Goal: Task Accomplishment & Management: Manage account settings

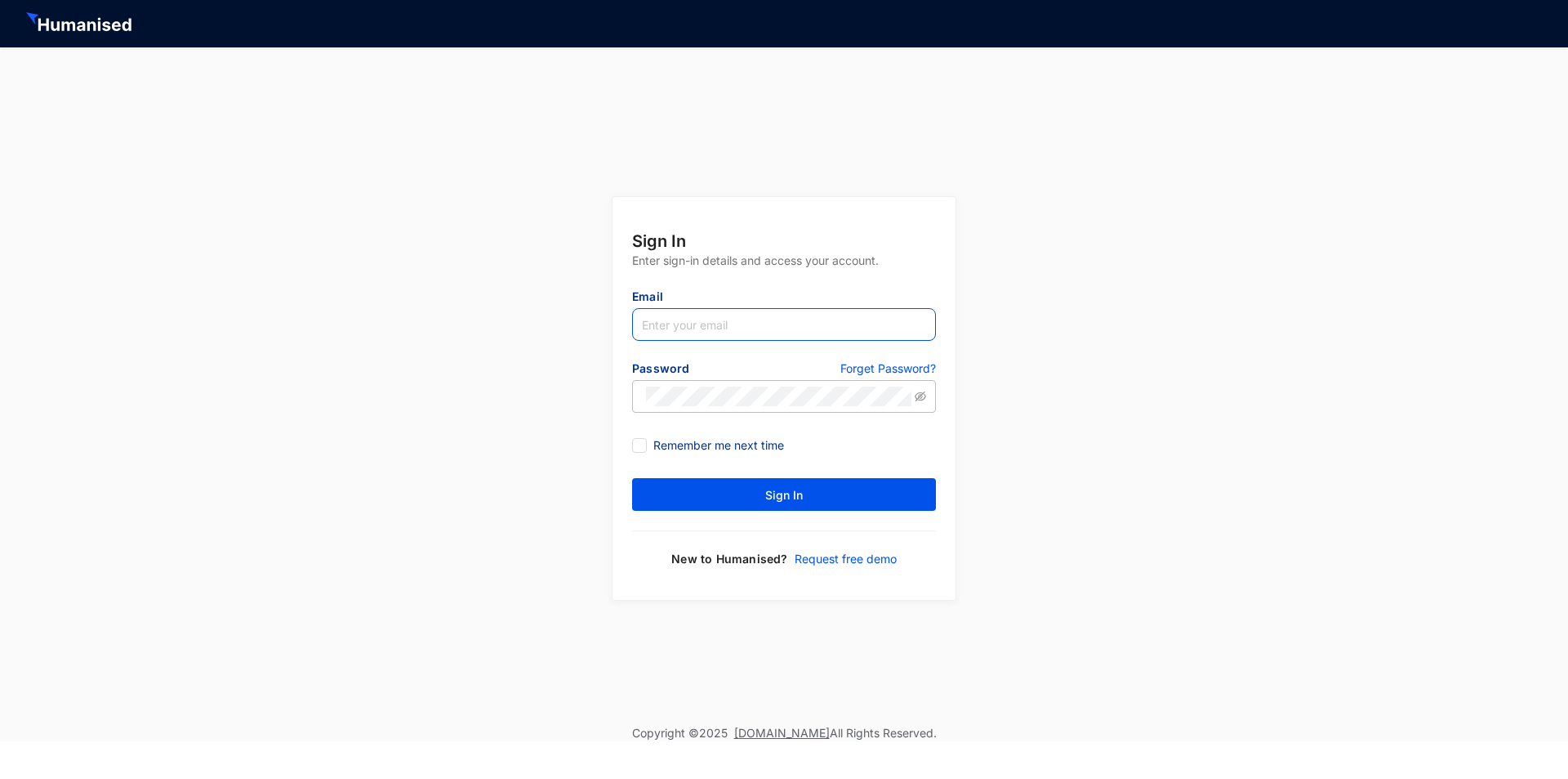
click at [843, 327] on input "text" at bounding box center [783, 324] width 304 height 33
click at [1136, 315] on div "Sign In Enter sign-in details and access your account. Email Password Forget Pa…" at bounding box center [784, 386] width 1568 height 678
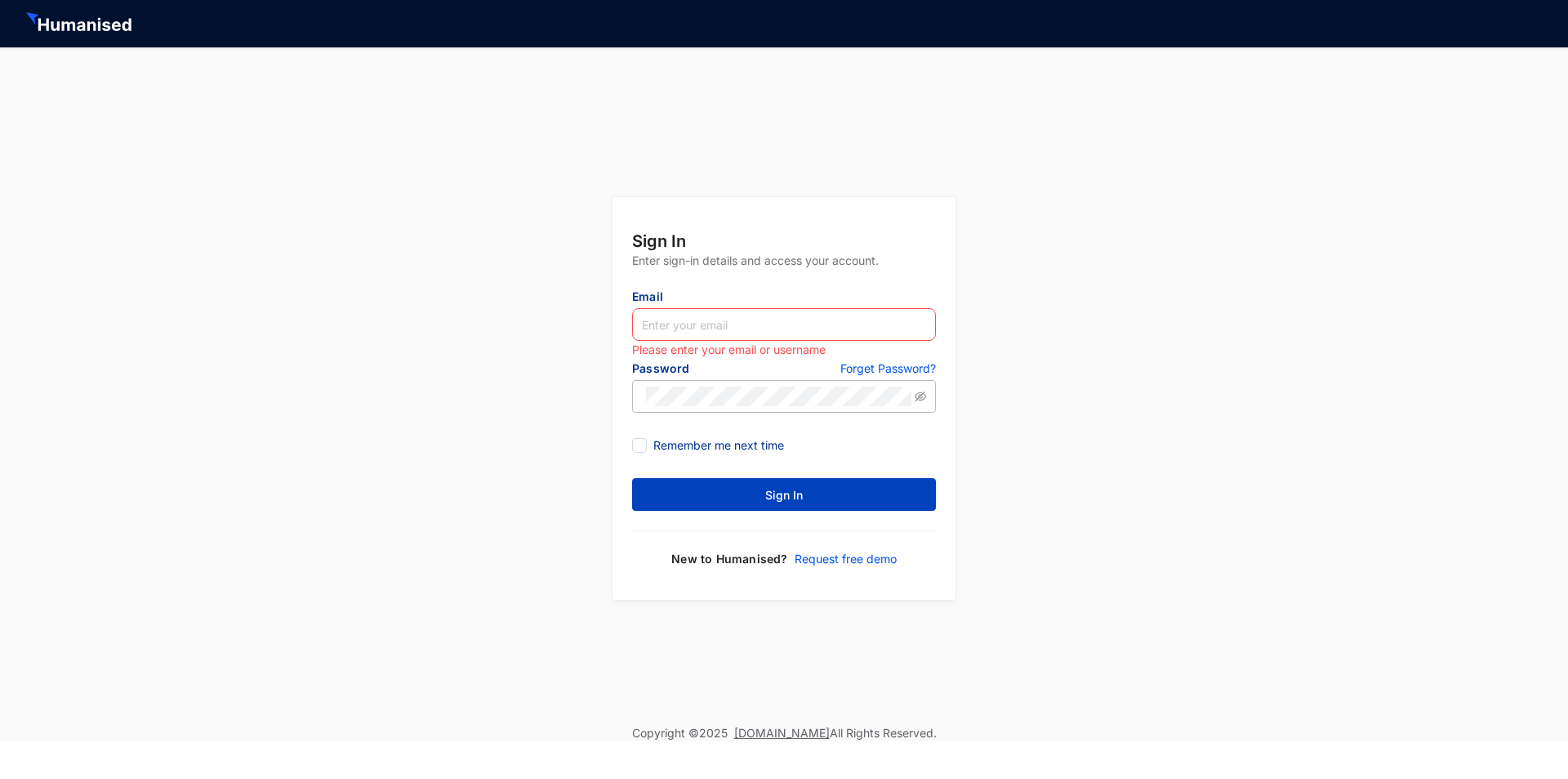
click at [779, 504] on button "Sign In" at bounding box center [783, 494] width 304 height 33
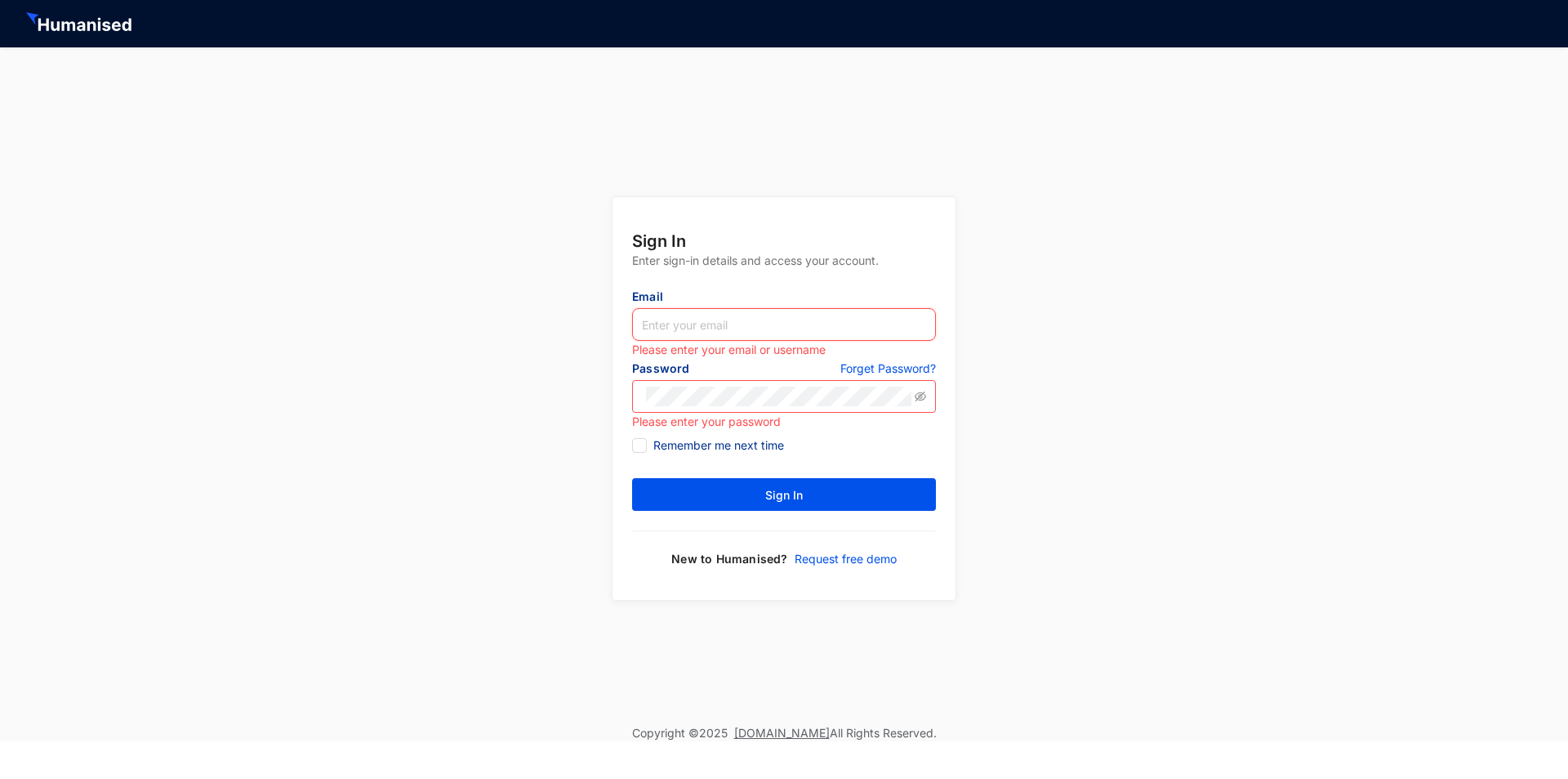
click at [716, 320] on input "text" at bounding box center [783, 324] width 304 height 33
type input "[PERSON_NAME][EMAIL_ADDRESS][DOMAIN_NAME]"
click at [920, 388] on span at bounding box center [920, 395] width 12 height 19
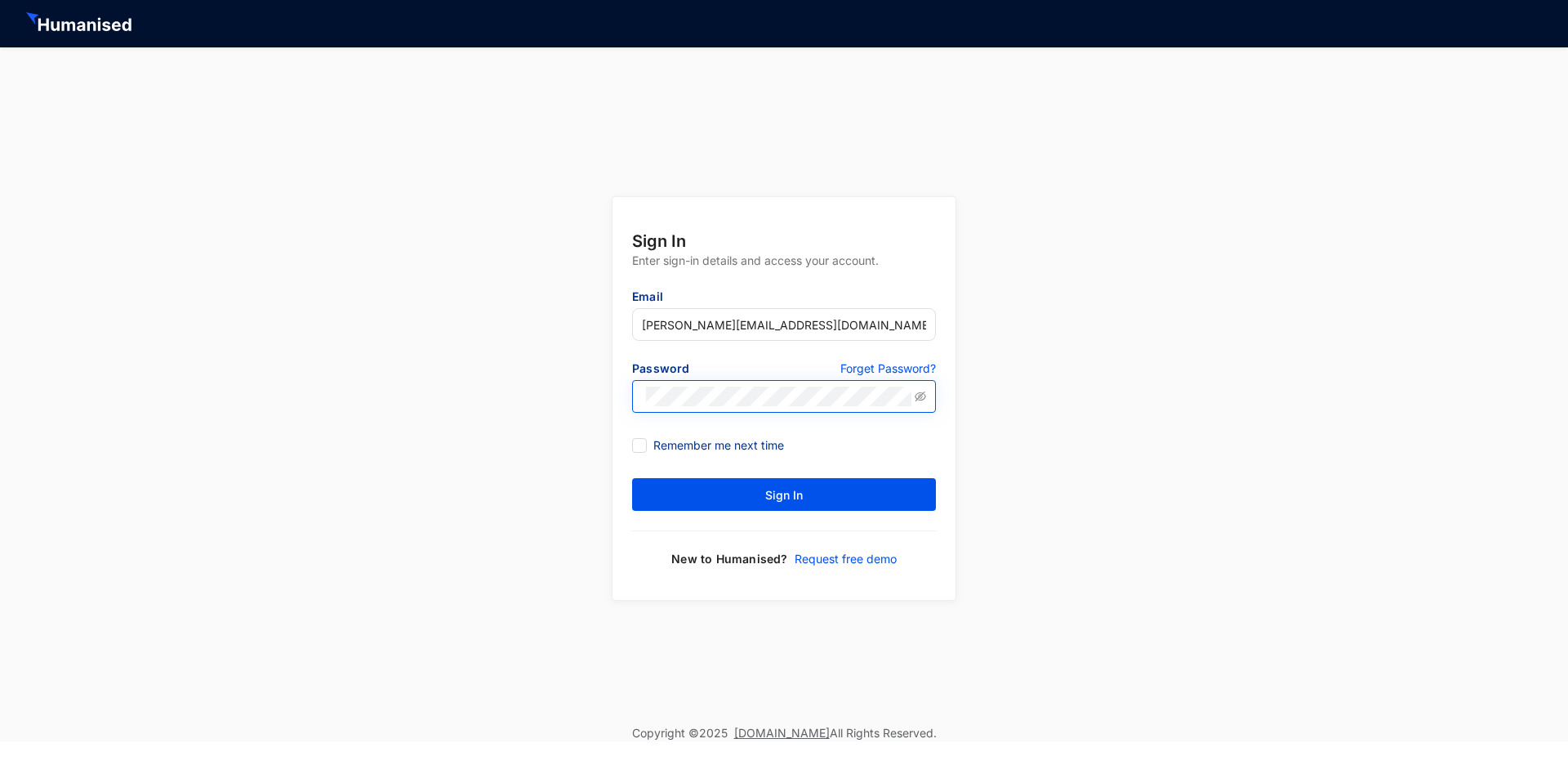
click at [920, 390] on span at bounding box center [920, 395] width 12 height 19
click at [920, 395] on icon "eye-invisible" at bounding box center [920, 396] width 12 height 10
click at [920, 395] on icon "eye" at bounding box center [920, 396] width 12 height 12
click at [918, 400] on icon "eye-invisible" at bounding box center [920, 396] width 12 height 12
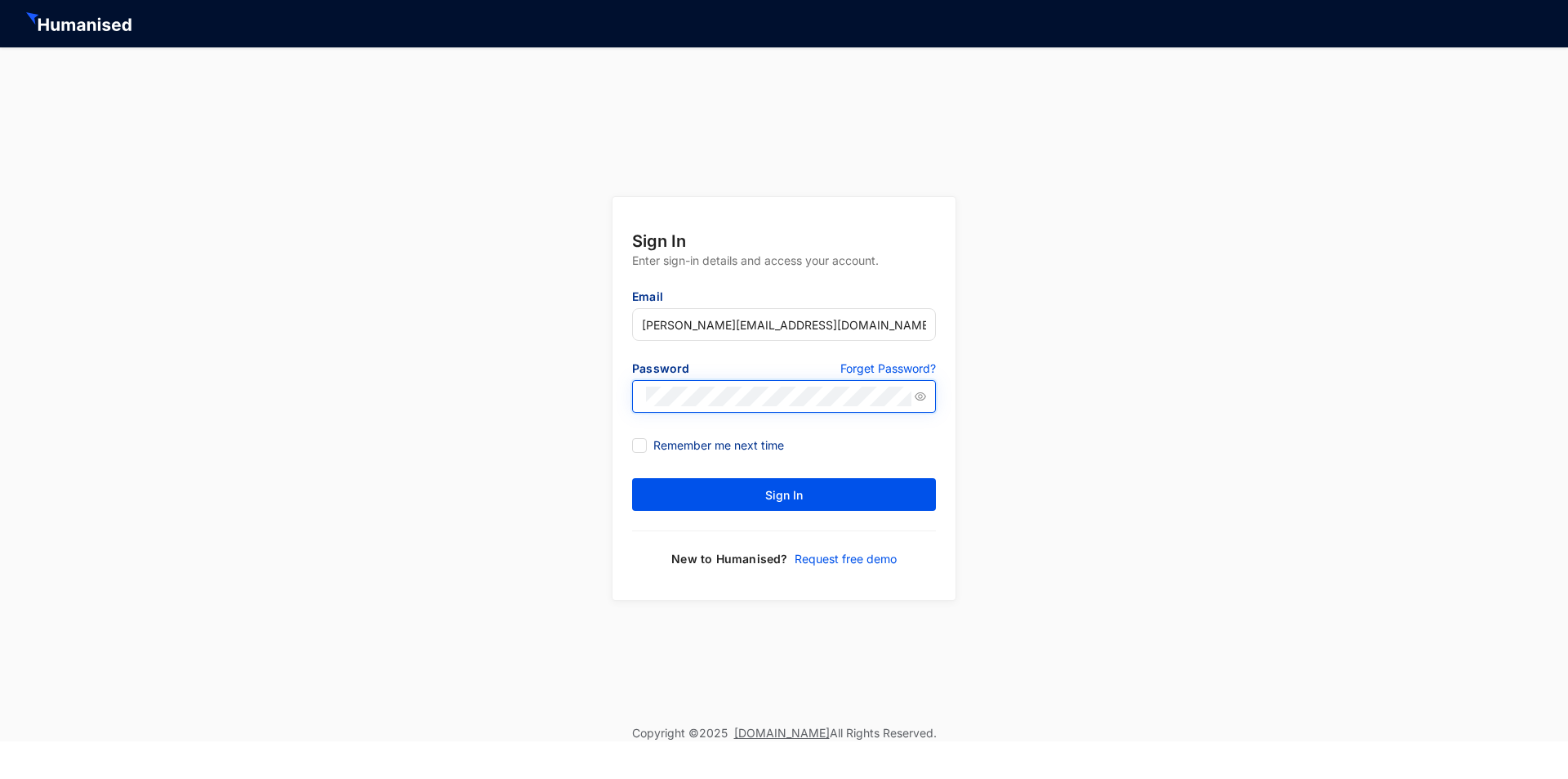
click at [918, 400] on icon "eye" at bounding box center [920, 396] width 12 height 12
click at [647, 438] on span "Remember me next time" at bounding box center [718, 446] width 143 height 18
click at [643, 438] on input "Remember me next time" at bounding box center [637, 444] width 12 height 12
checkbox input "true"
click at [686, 505] on button "Sign In" at bounding box center [783, 494] width 304 height 33
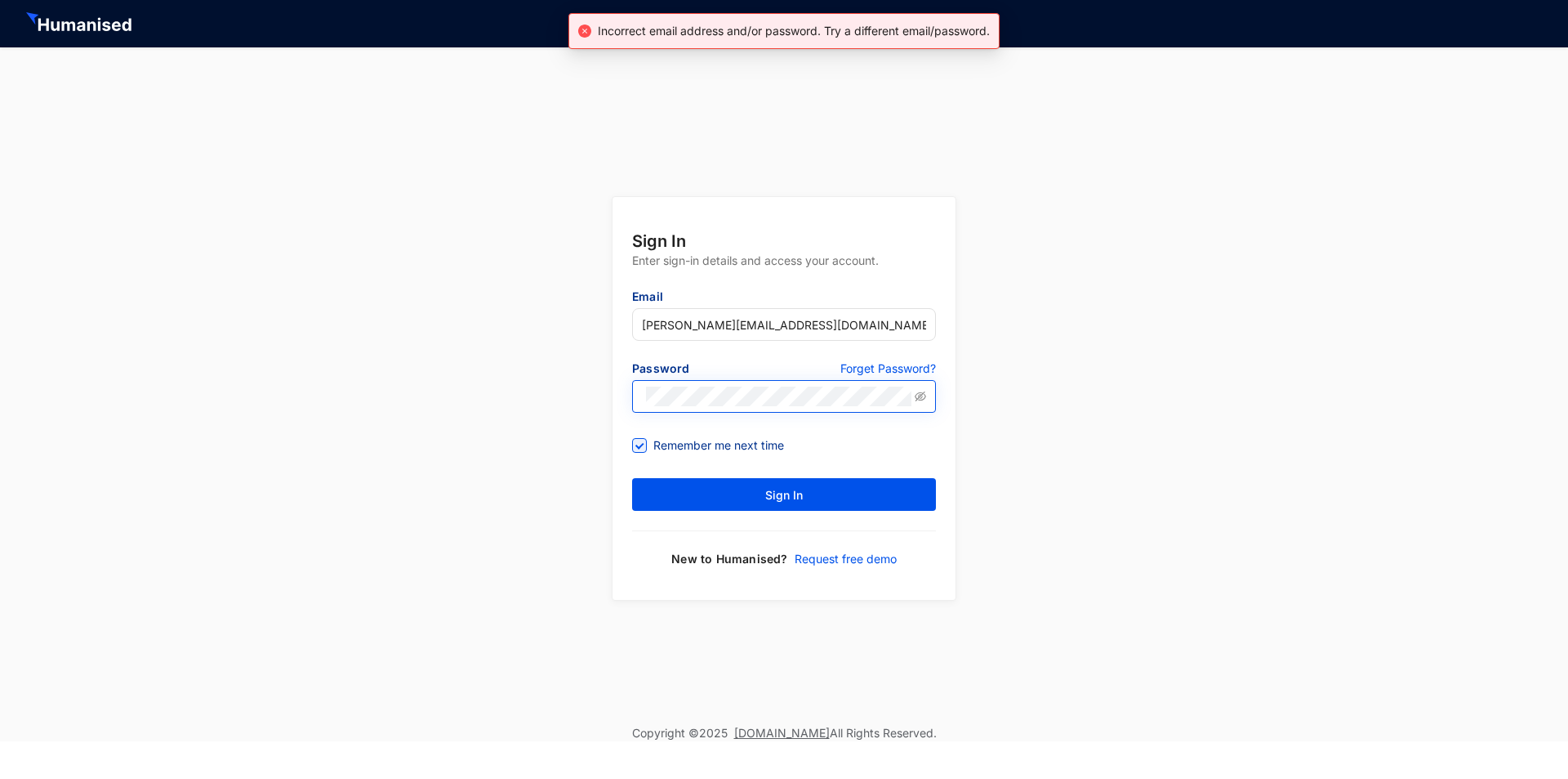
click at [829, 556] on p "Request free demo" at bounding box center [841, 559] width 109 height 16
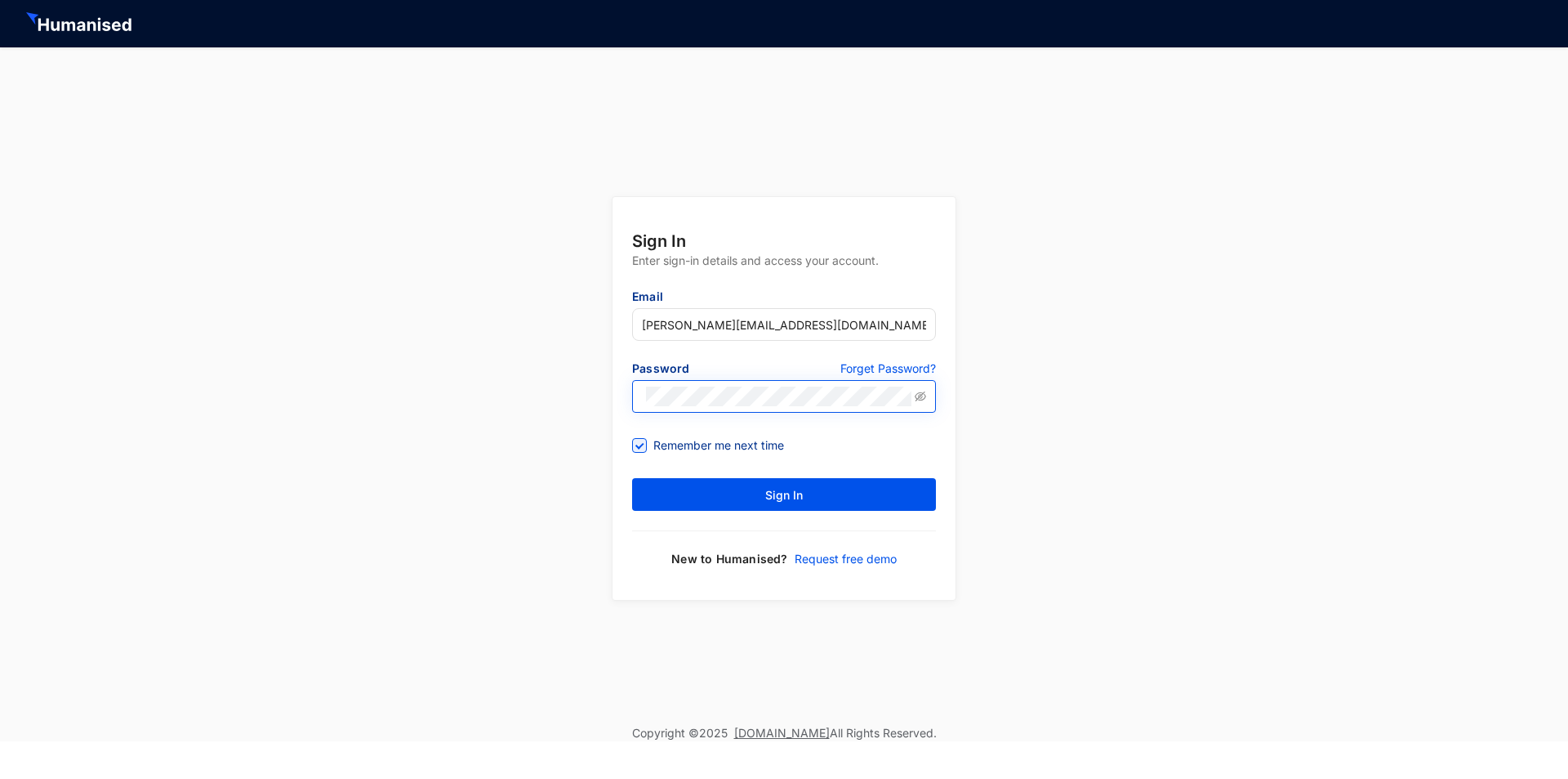
click at [757, 378] on p "Password" at bounding box center [707, 370] width 152 height 19
click at [918, 399] on icon "eye-invisible" at bounding box center [920, 396] width 12 height 10
click at [918, 399] on icon "eye" at bounding box center [920, 396] width 12 height 12
click at [858, 370] on p "Forget Password?" at bounding box center [888, 370] width 96 height 19
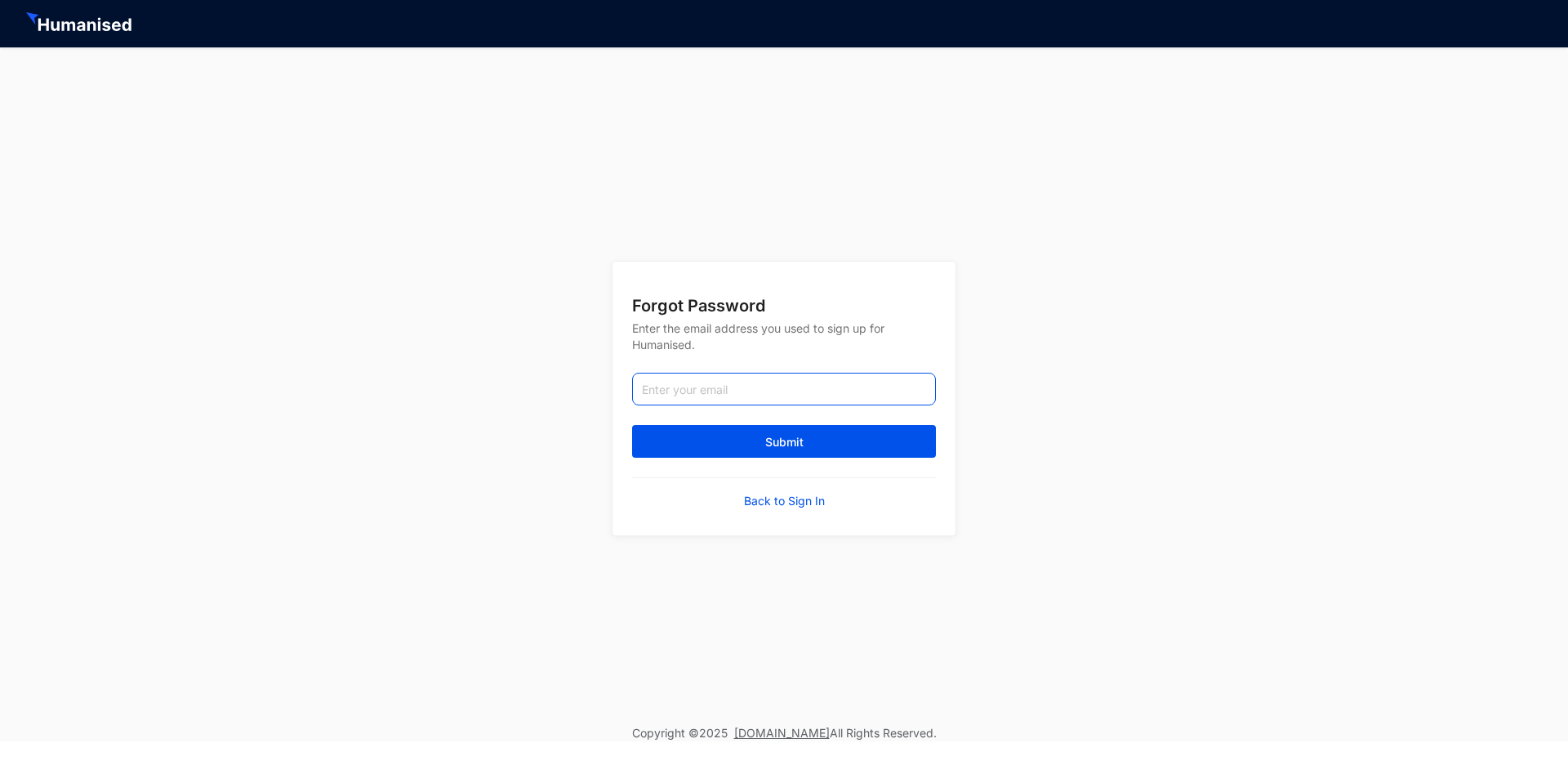
click at [768, 376] on input "email" at bounding box center [783, 389] width 304 height 33
type input "[PERSON_NAME][EMAIL_ADDRESS][DOMAIN_NAME]"
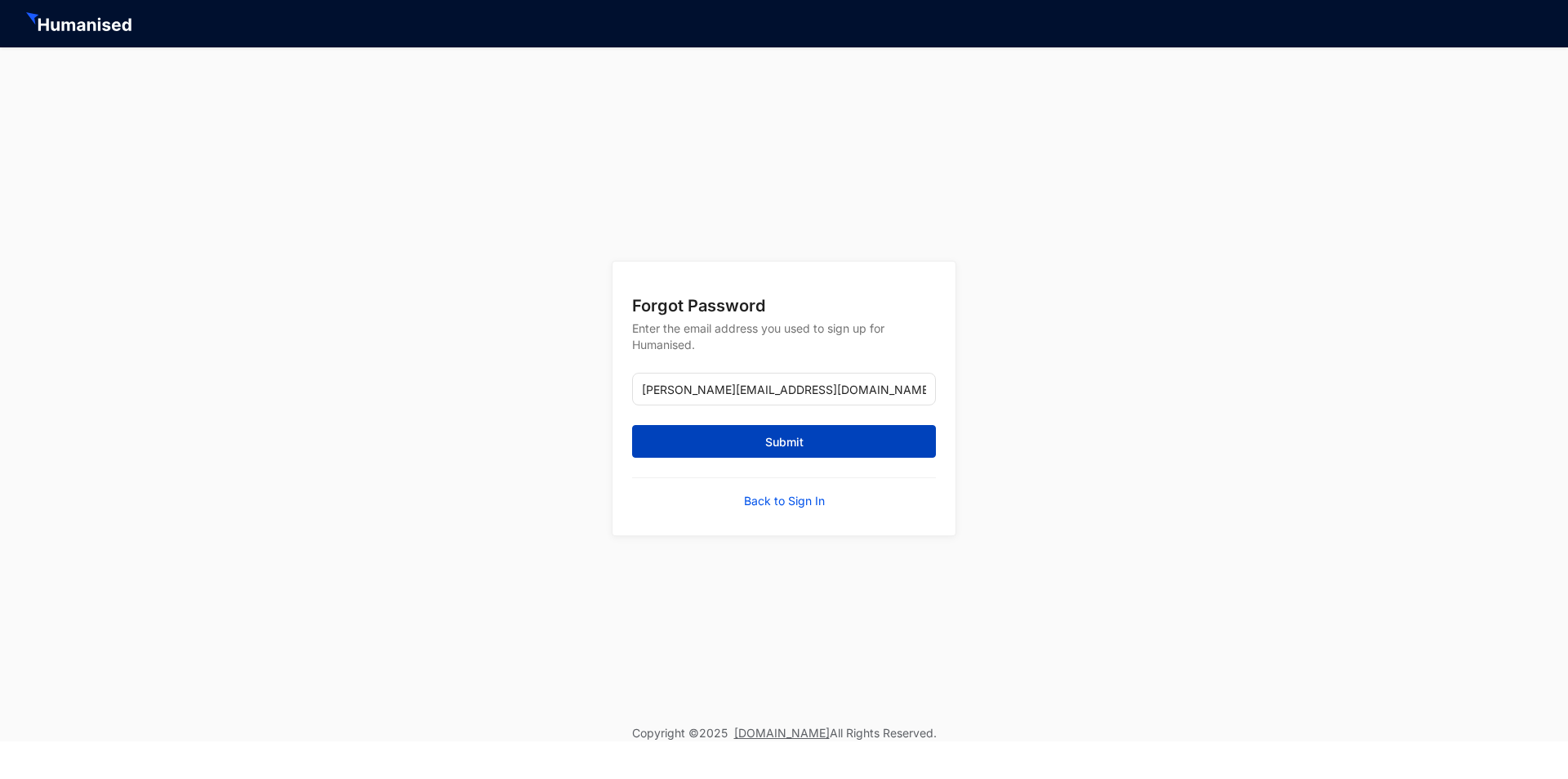
click at [767, 437] on span "Submit" at bounding box center [784, 442] width 38 height 16
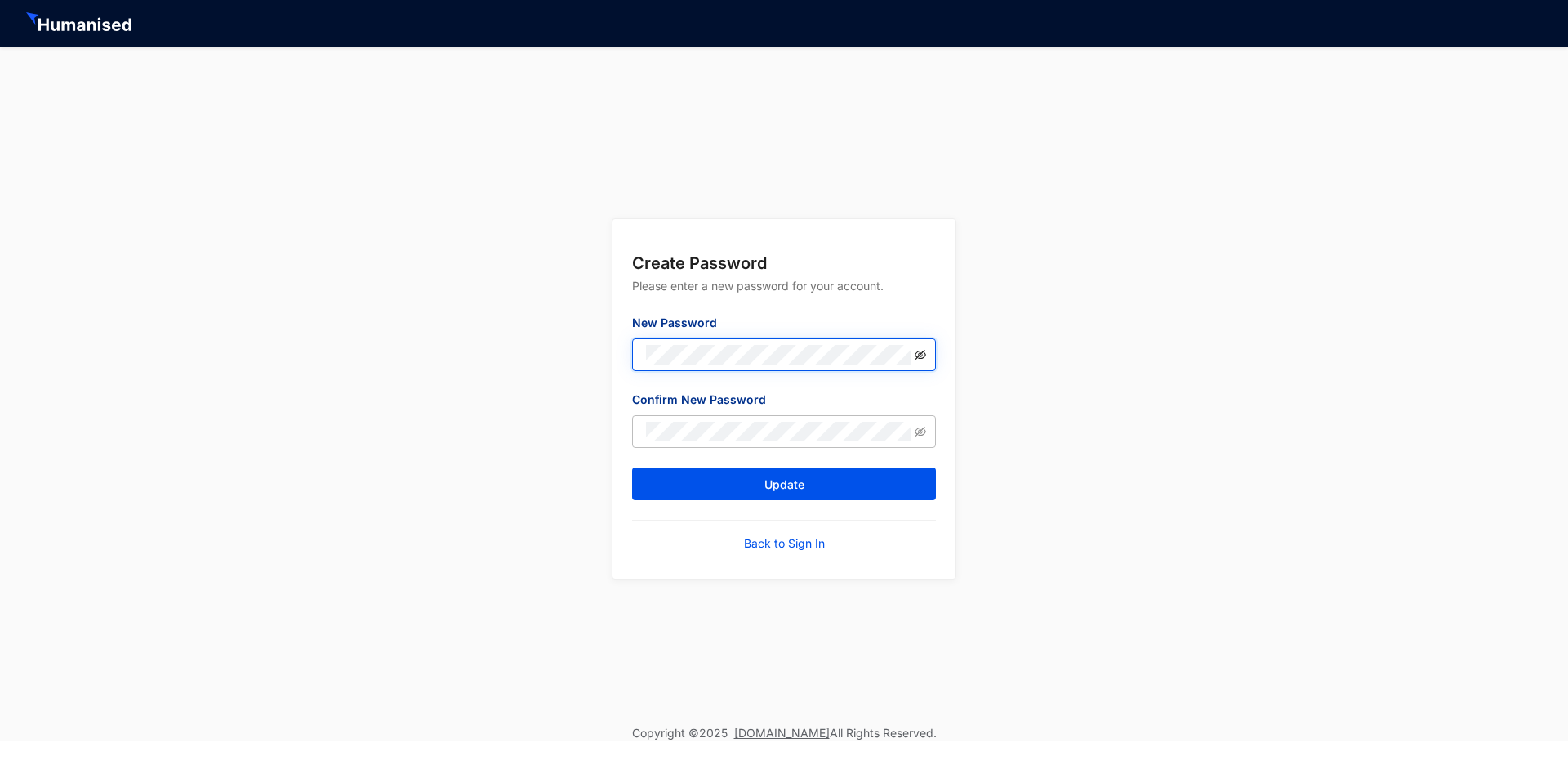
click at [919, 355] on icon "eye-invisible" at bounding box center [920, 353] width 12 height 10
click at [394, 375] on div "Create Password Please enter a new password for your account. New Password Conf…" at bounding box center [784, 386] width 1568 height 678
click at [1064, 426] on div "Create Password Please enter a new password for your account. New Password Conf…" at bounding box center [784, 386] width 1568 height 678
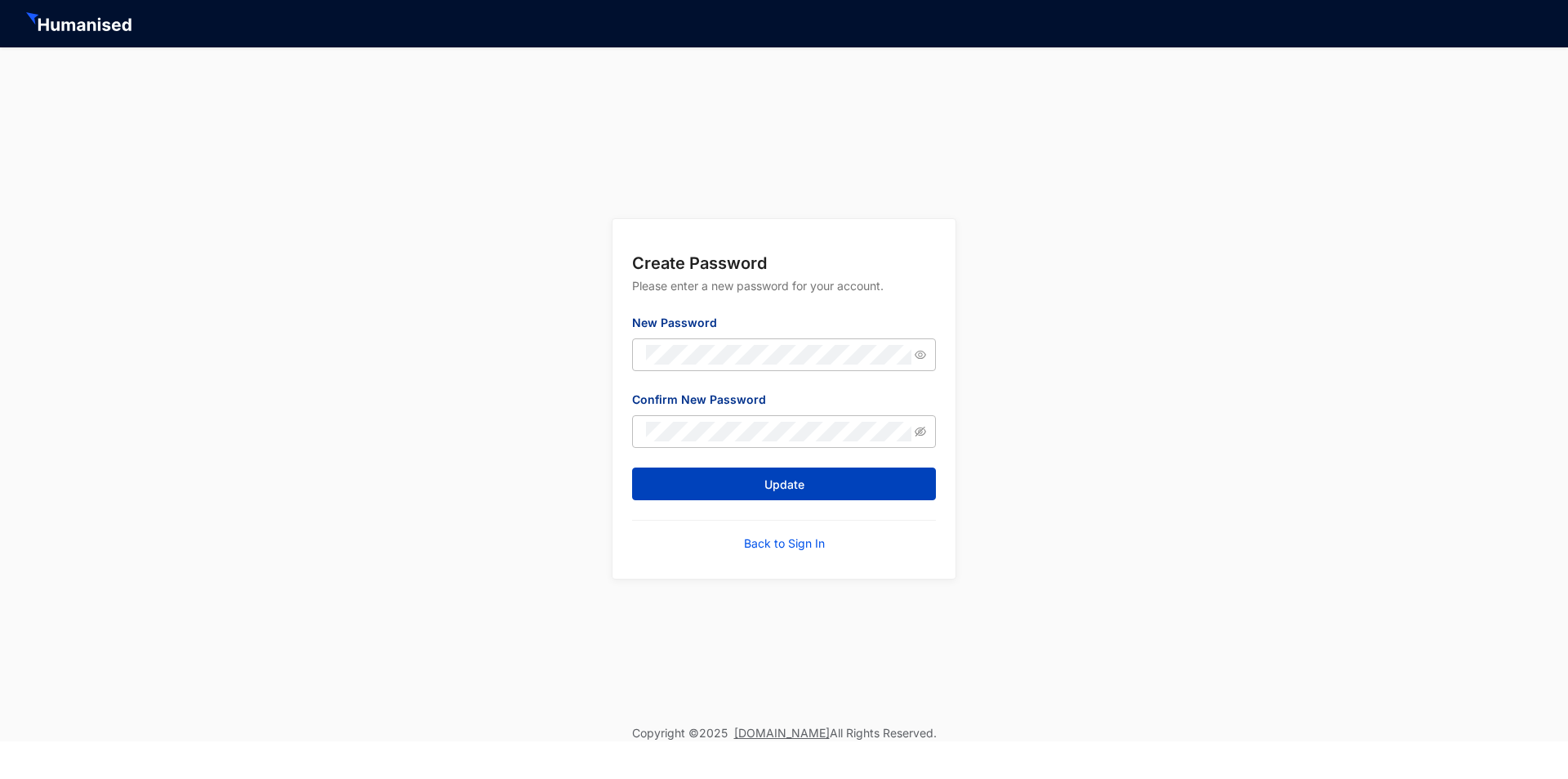
click at [826, 485] on button "Update" at bounding box center [783, 484] width 304 height 33
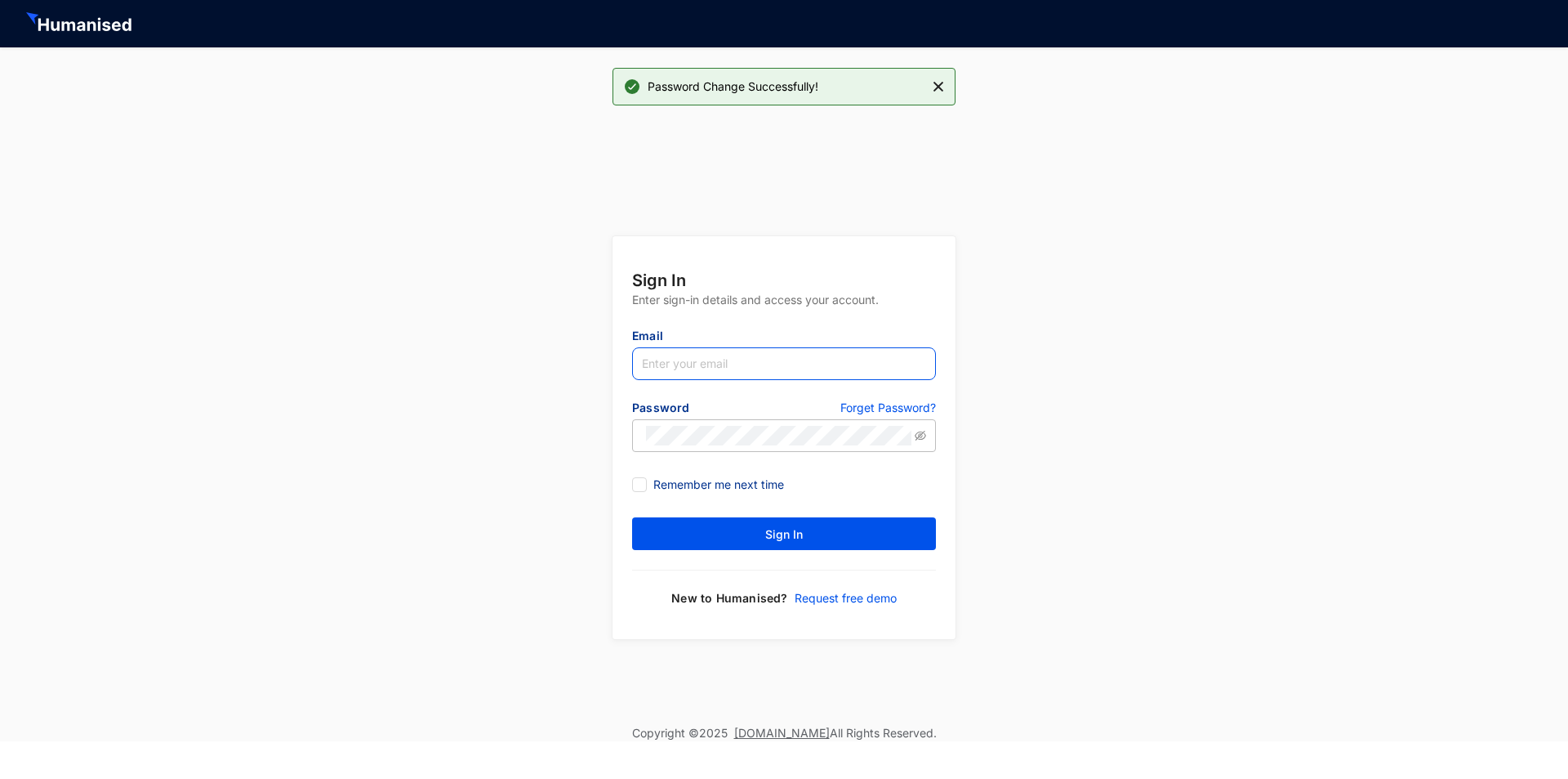
type input "lakshika.vignite@gmail.com"
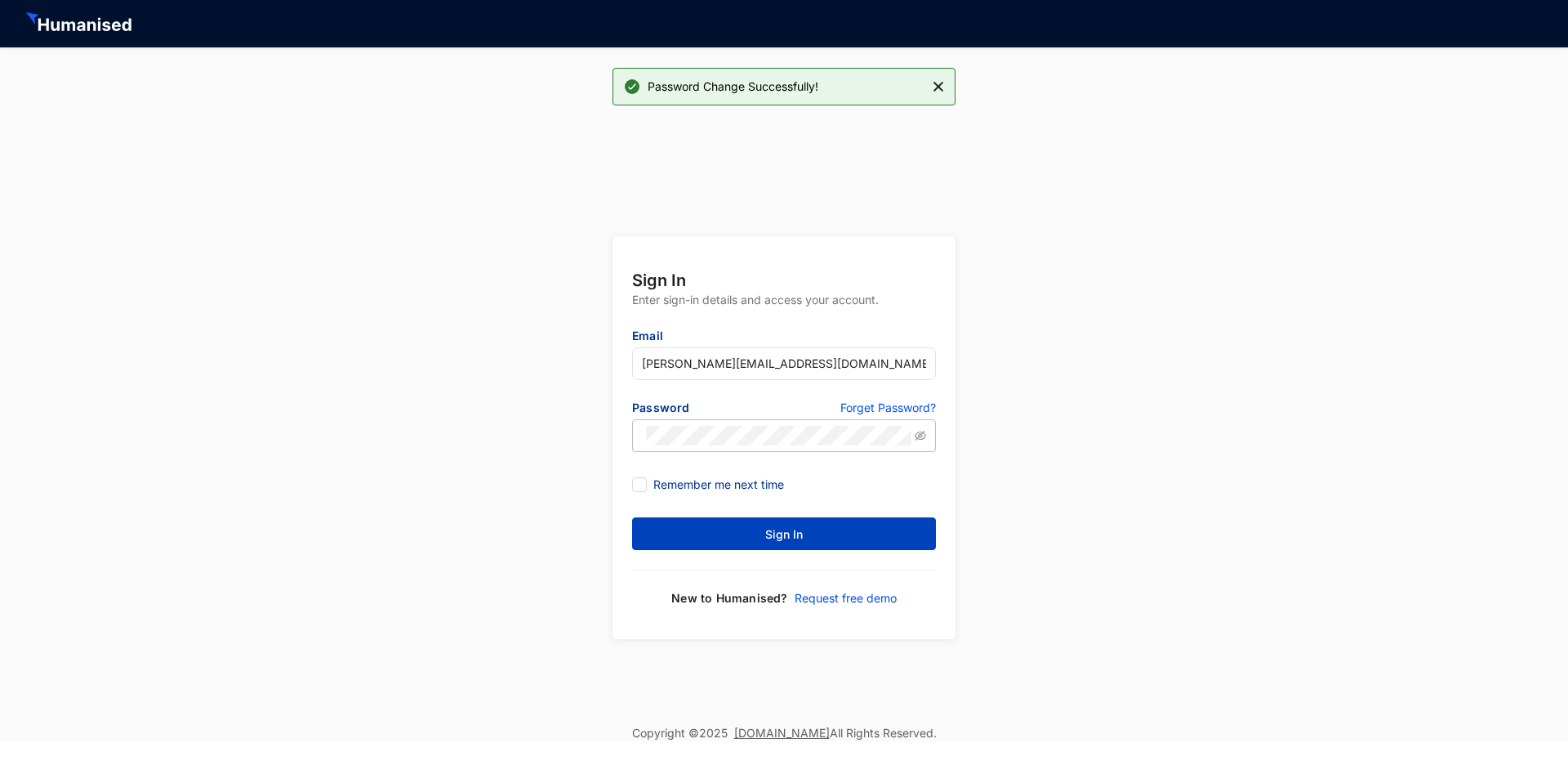
click at [821, 542] on button "Sign In" at bounding box center [783, 533] width 304 height 33
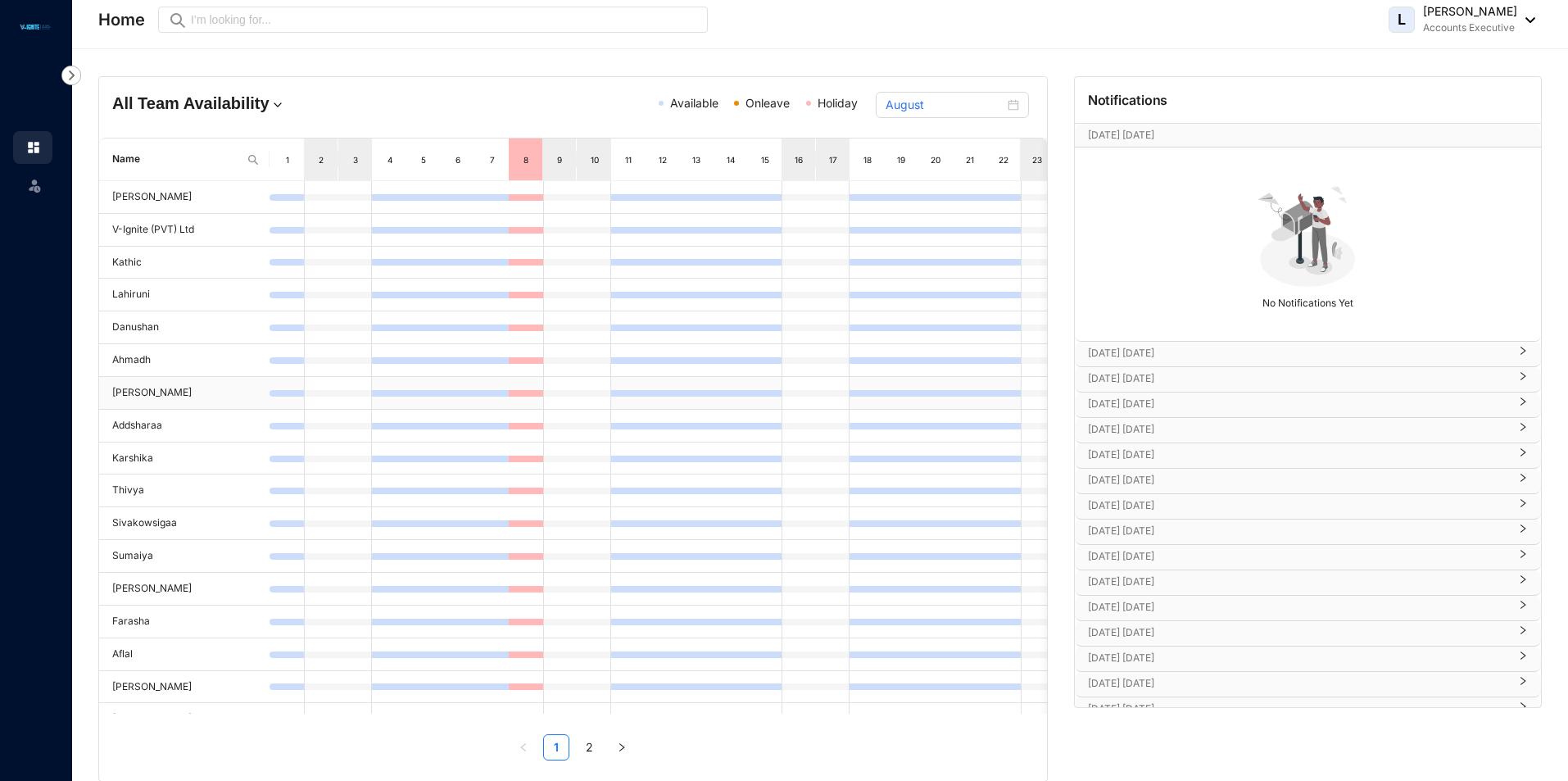
click at [116, 392] on td "Lakshika" at bounding box center [184, 394] width 170 height 33
click at [142, 396] on td "Lakshika" at bounding box center [184, 394] width 170 height 33
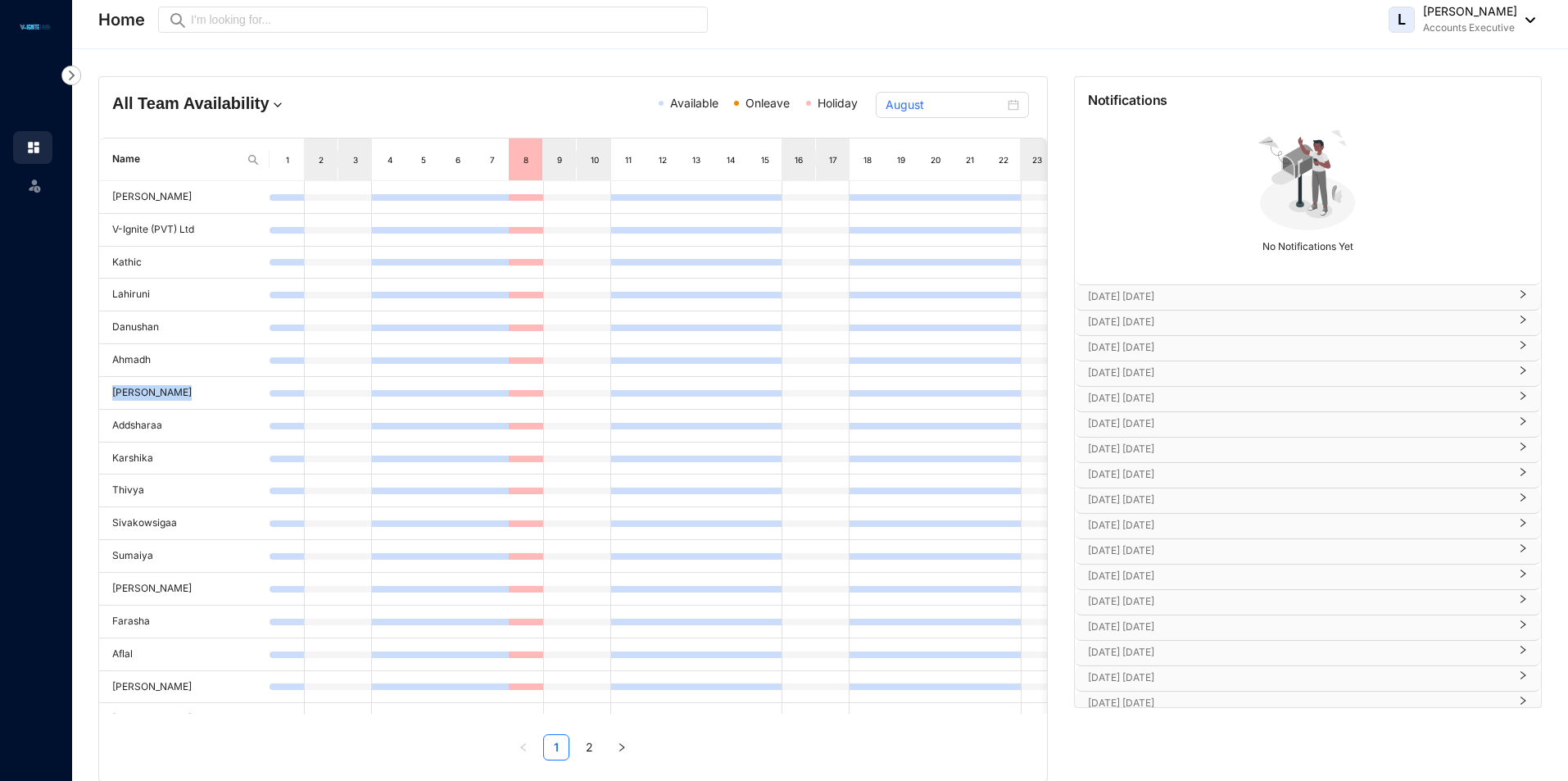
scroll to position [92, 0]
click at [588, 750] on link "2" at bounding box center [589, 747] width 25 height 25
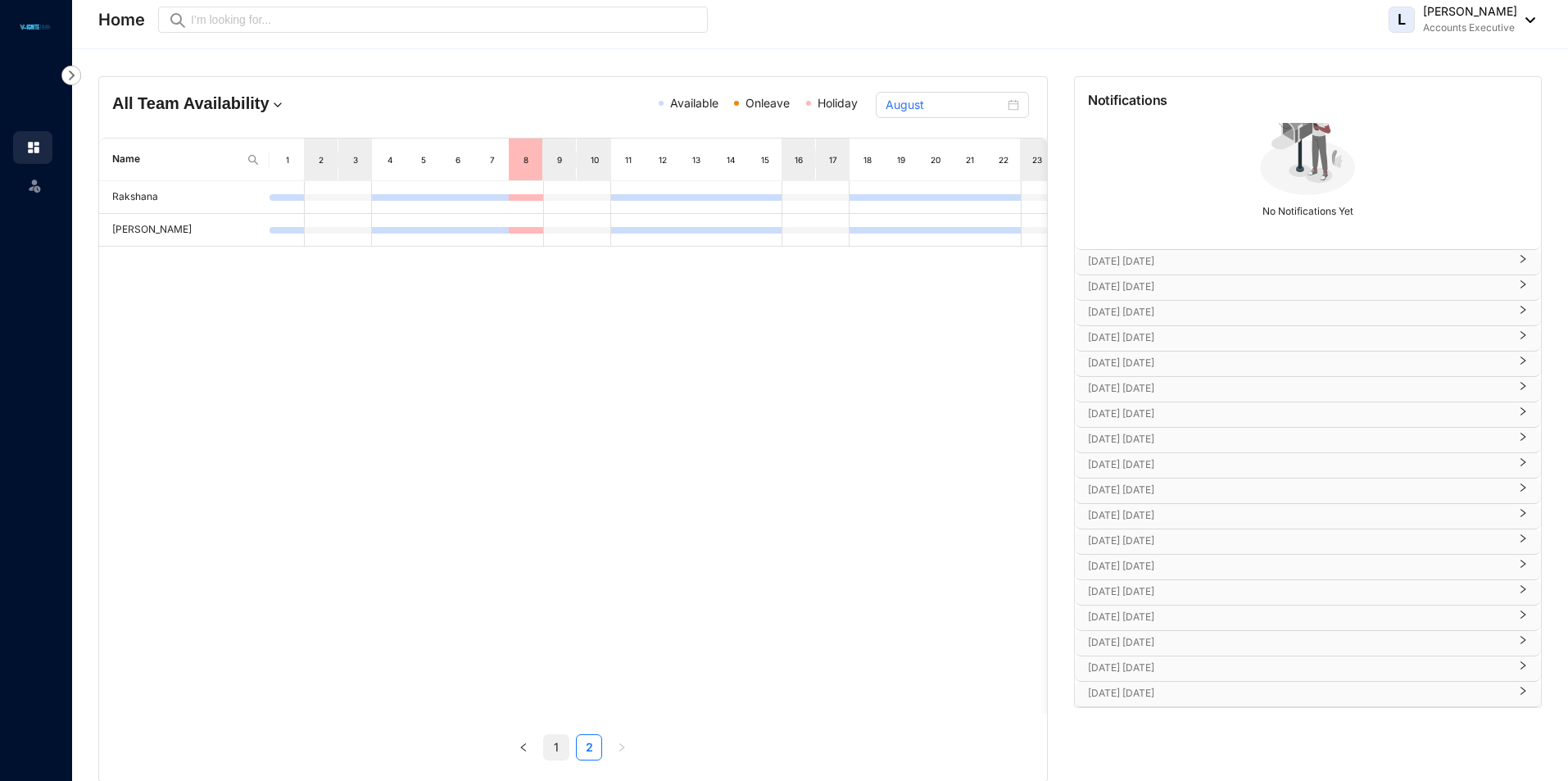
click at [561, 751] on link "1" at bounding box center [556, 747] width 25 height 25
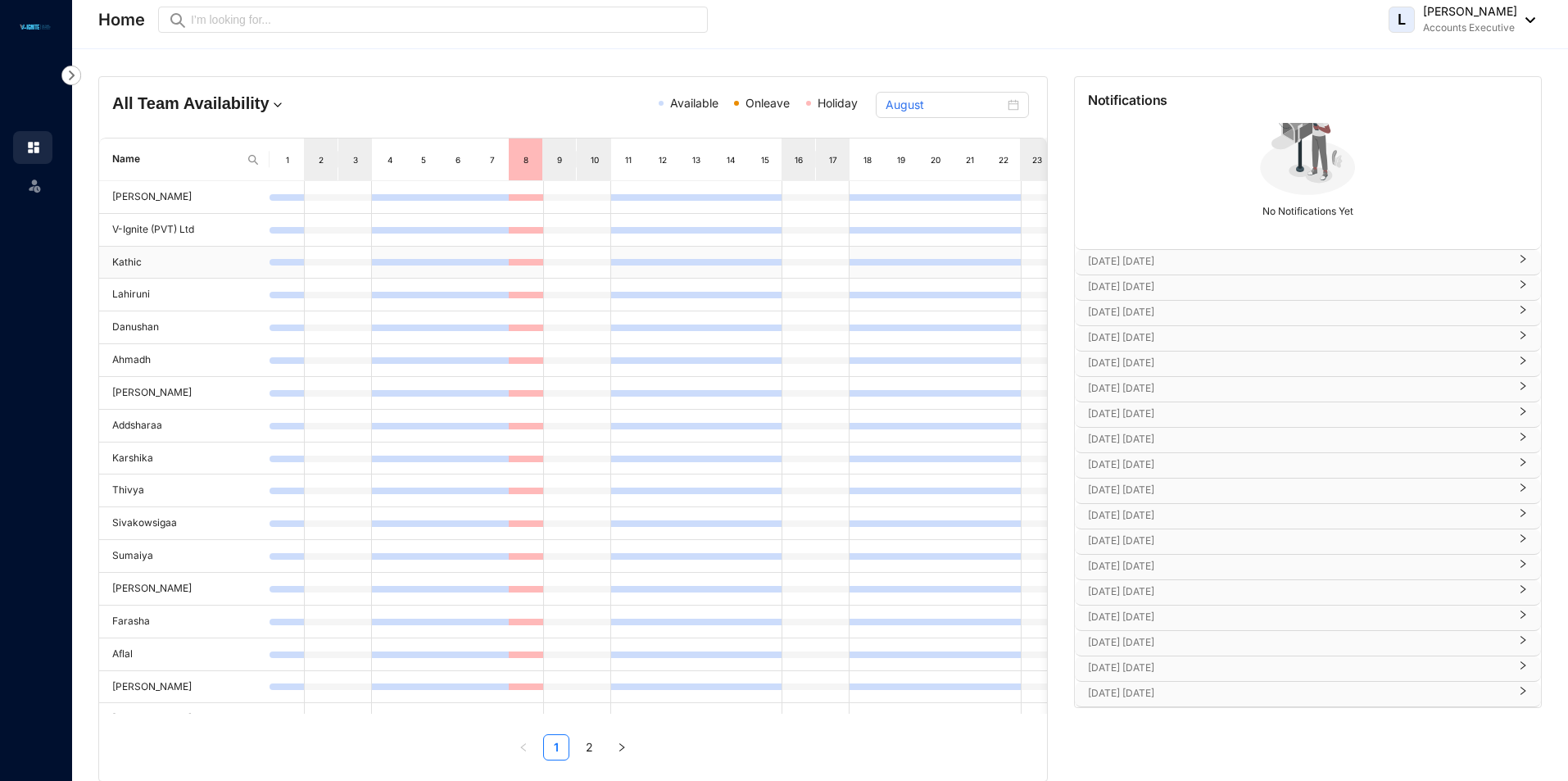
click at [485, 277] on td at bounding box center [492, 263] width 35 height 33
click at [570, 262] on div at bounding box center [561, 262] width 34 height 6
click at [214, 102] on h4 "All Team Availability" at bounding box center [266, 103] width 307 height 23
click at [273, 103] on img at bounding box center [278, 105] width 16 height 16
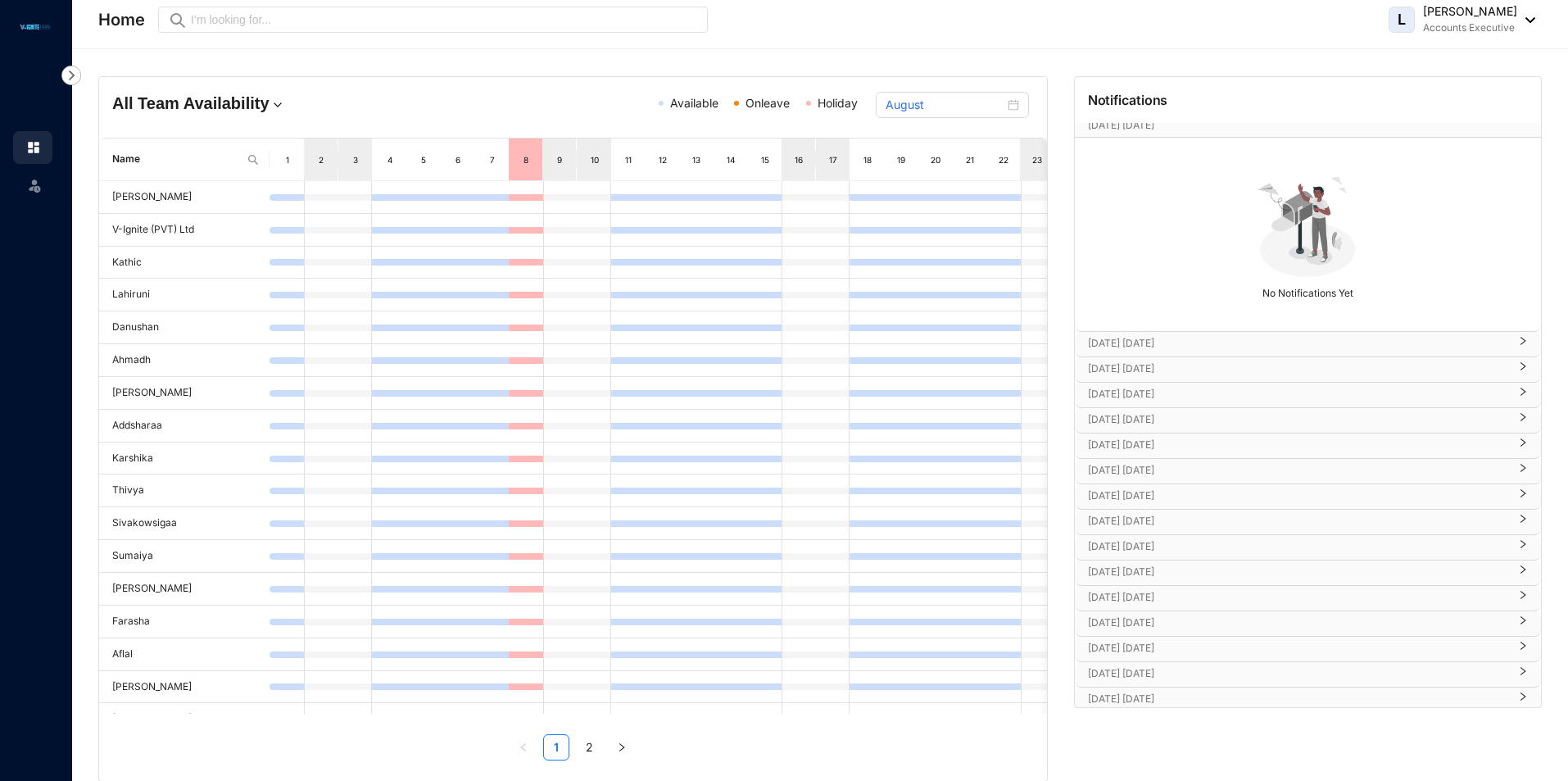
click at [1253, 338] on p "Aug 26th Tuesday" at bounding box center [1298, 343] width 420 height 16
click at [1166, 136] on p "Aug 11th Monday" at bounding box center [1292, 136] width 408 height 16
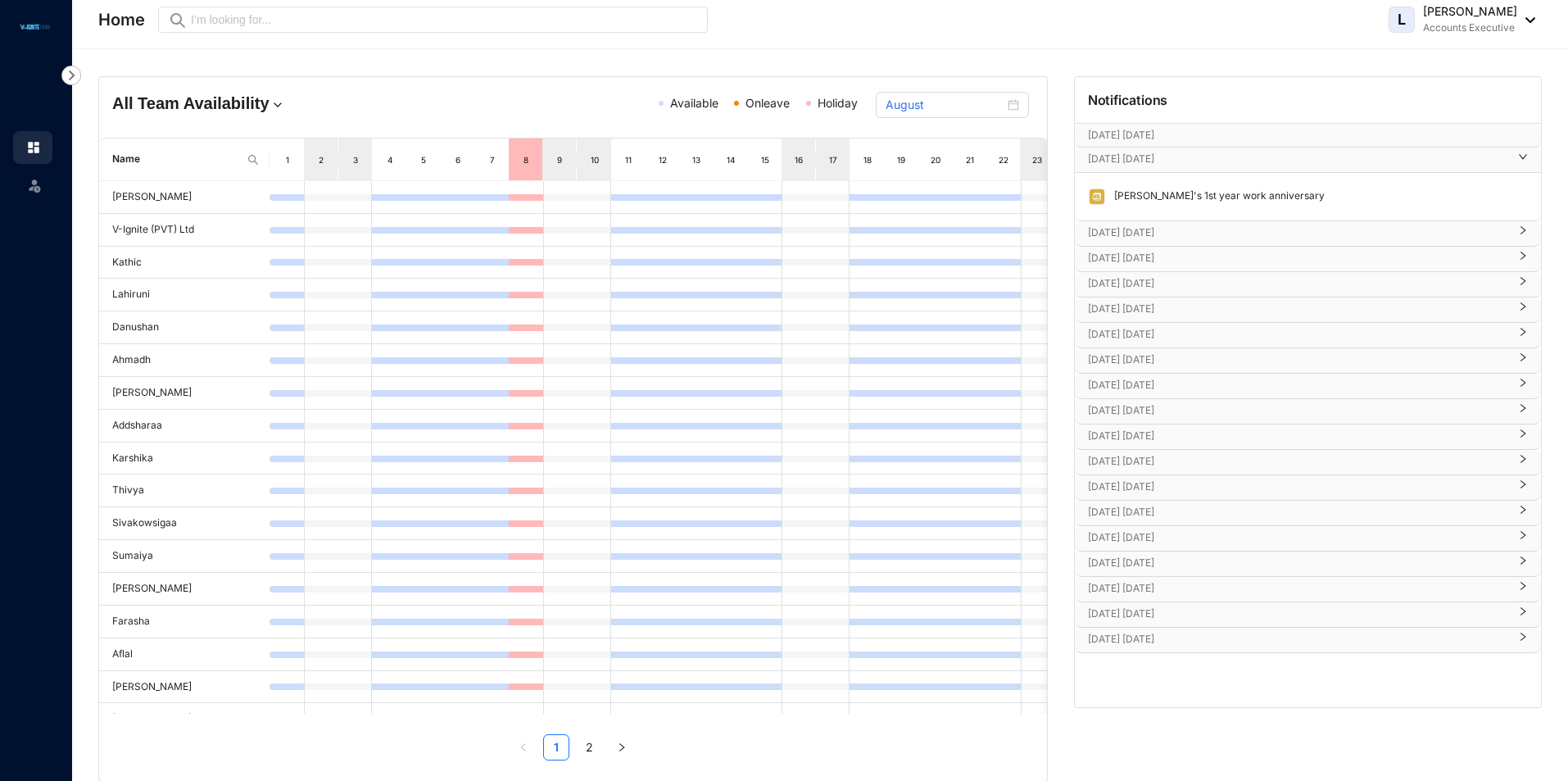
click at [1171, 239] on p "Sep 1st Monday" at bounding box center [1298, 233] width 420 height 16
click at [1172, 309] on p "Sep 5th Friday" at bounding box center [1298, 307] width 420 height 16
click at [1197, 379] on p "Sep 21st Sunday" at bounding box center [1298, 380] width 420 height 16
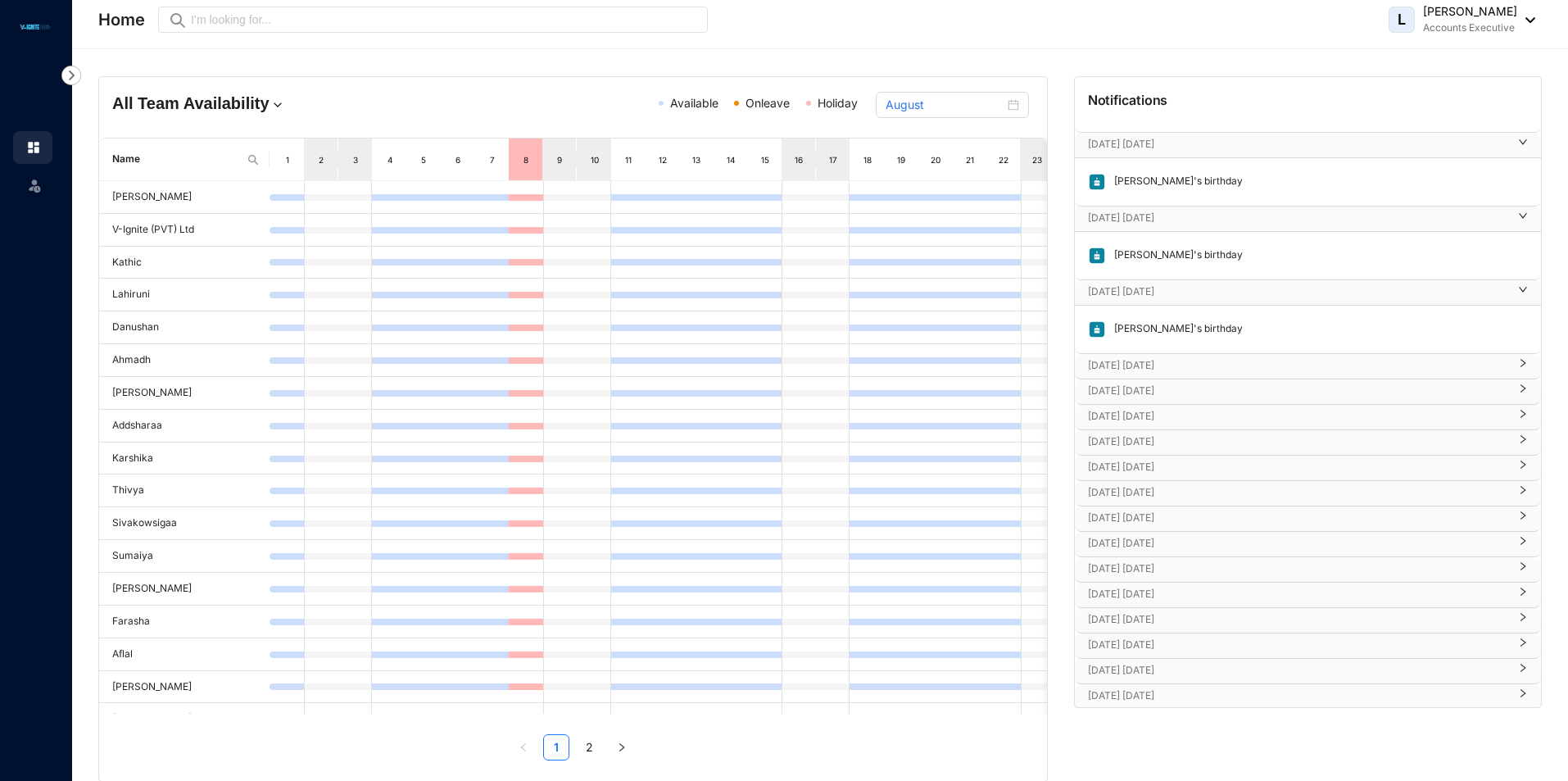
scroll to position [91, 0]
click at [1198, 362] on p "Oct 1st Wednesday" at bounding box center [1298, 363] width 420 height 16
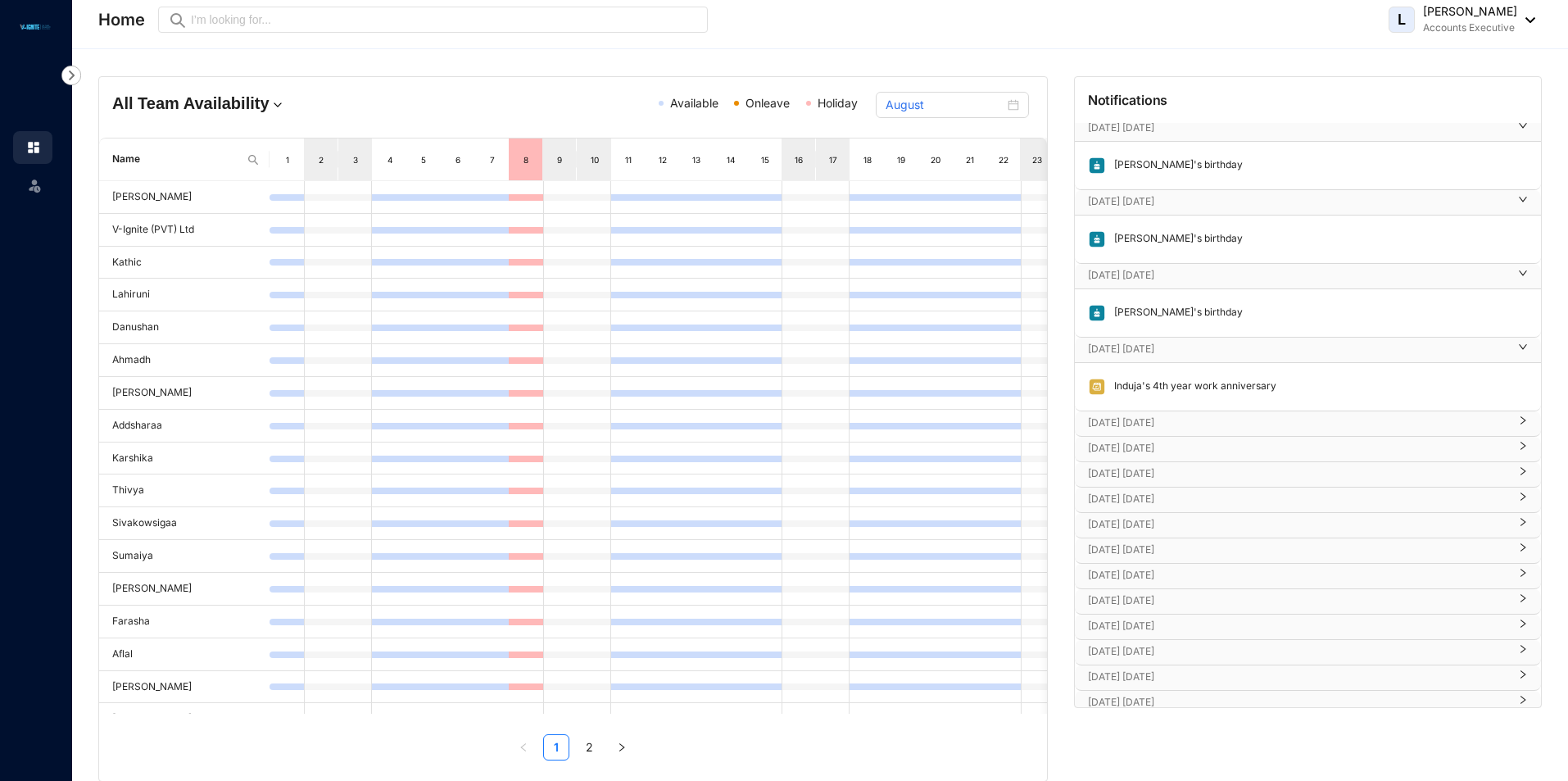
scroll to position [139, 0]
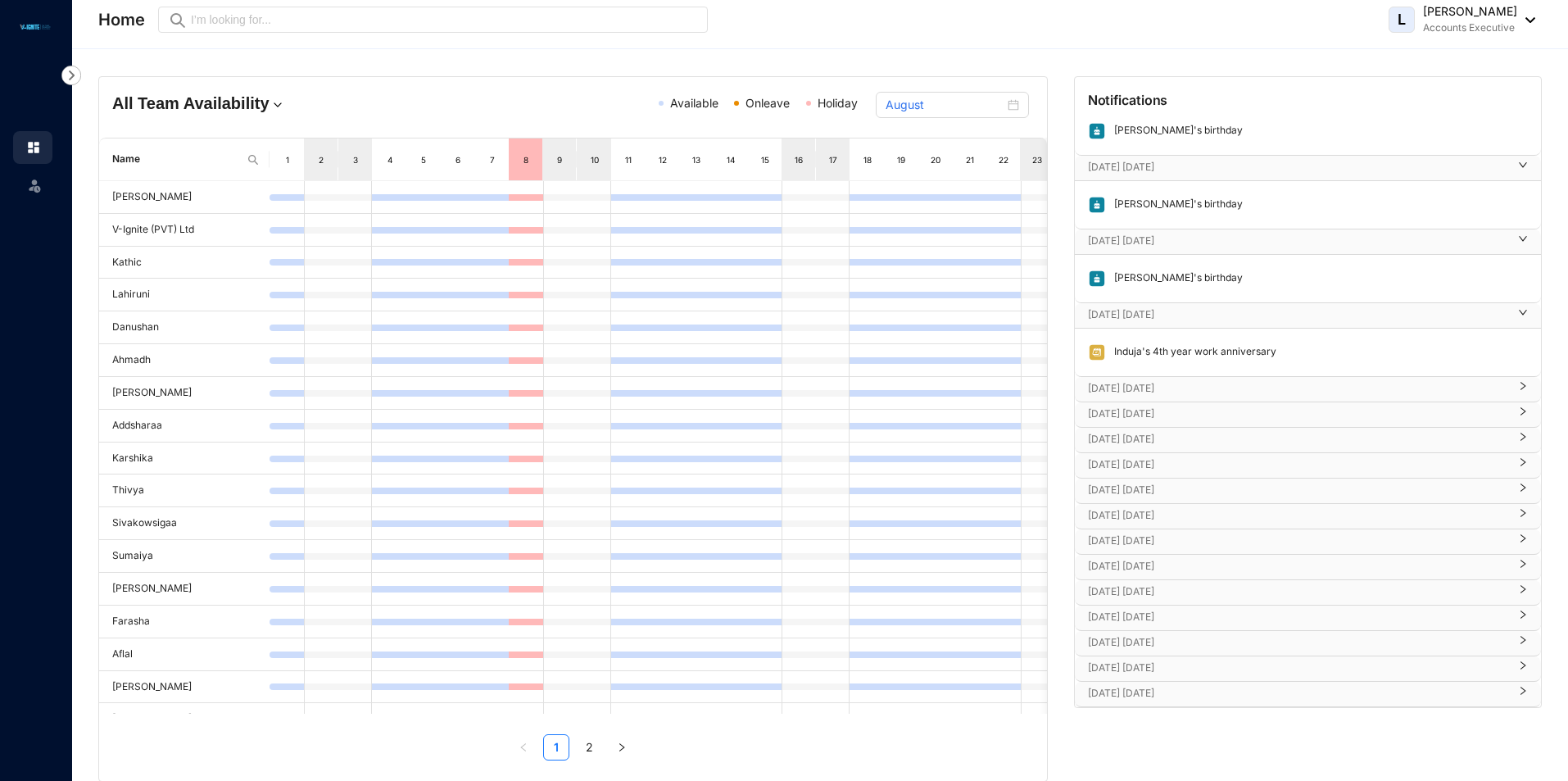
click at [1183, 384] on p "Oct 16th Thursday" at bounding box center [1298, 388] width 420 height 16
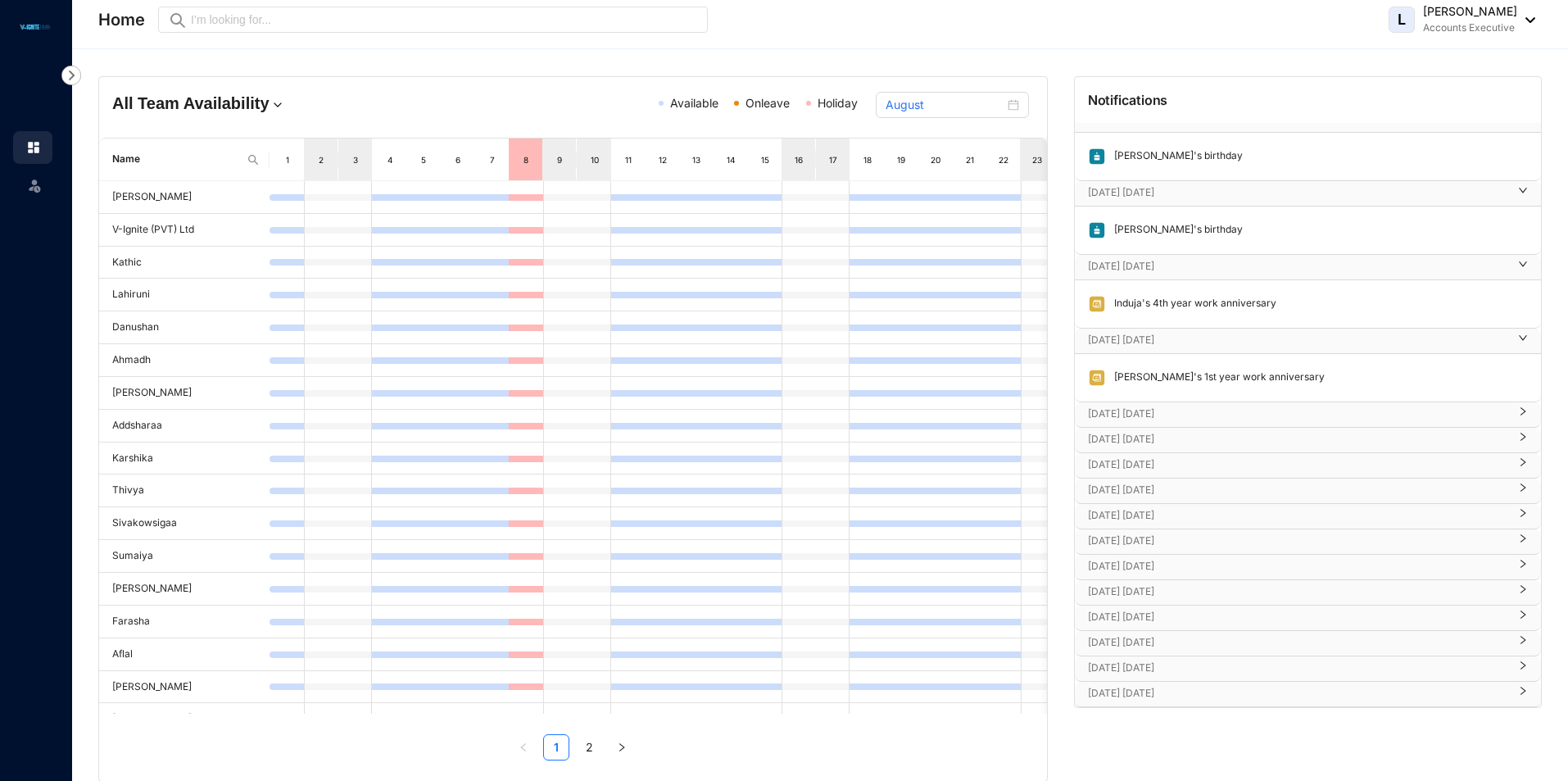
click at [1198, 413] on p "Oct 21st Tuesday" at bounding box center [1298, 414] width 420 height 16
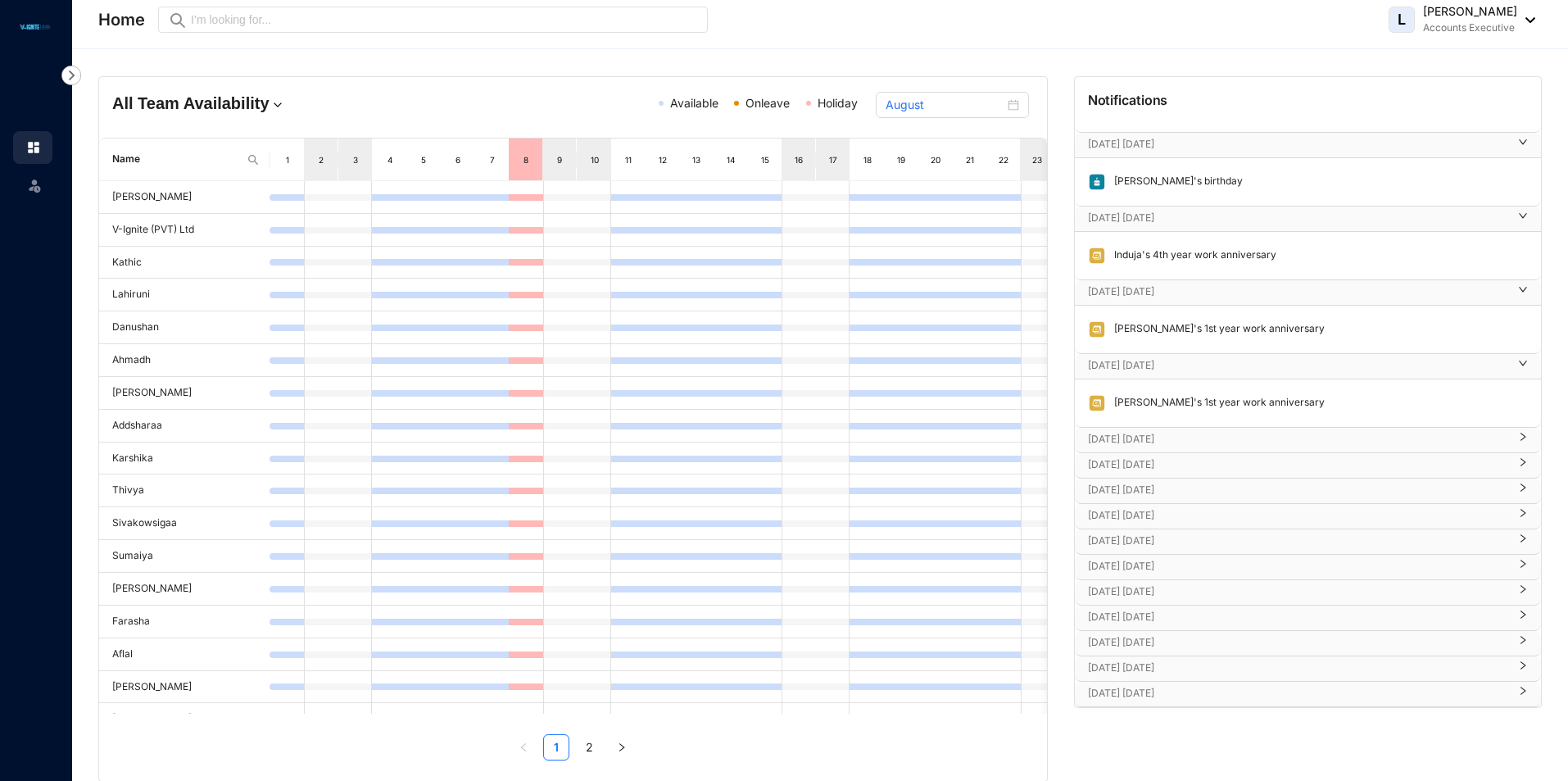
click at [1188, 441] on p "Oct 25th Saturday" at bounding box center [1298, 439] width 420 height 16
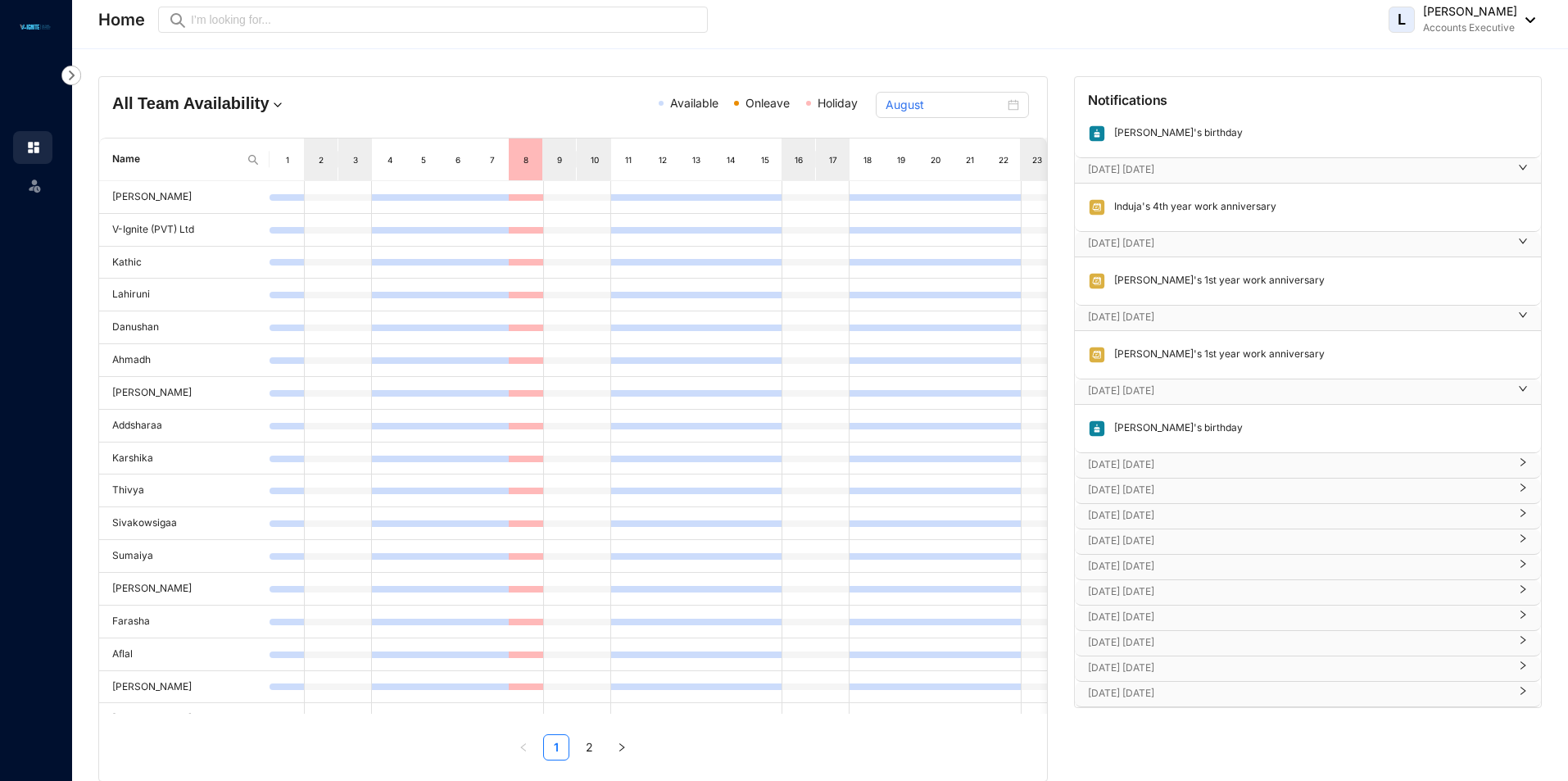
click at [1175, 458] on p "Nov 10th Monday" at bounding box center [1298, 464] width 420 height 16
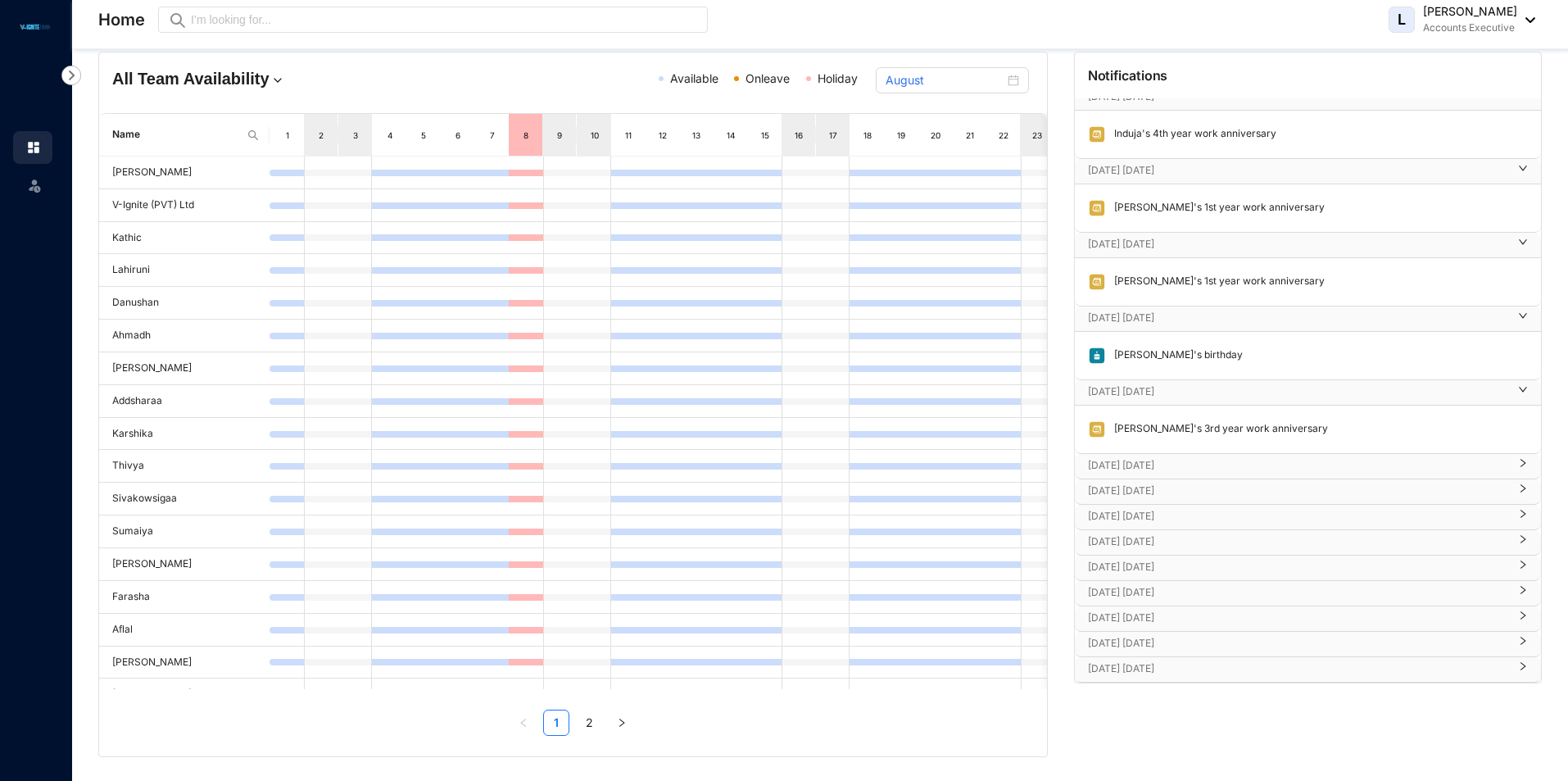
scroll to position [27, 0]
click at [1289, 679] on div "Dec 28th Sunday" at bounding box center [1308, 667] width 466 height 26
click at [1262, 669] on p "Dec 28th Sunday" at bounding box center [1298, 666] width 420 height 16
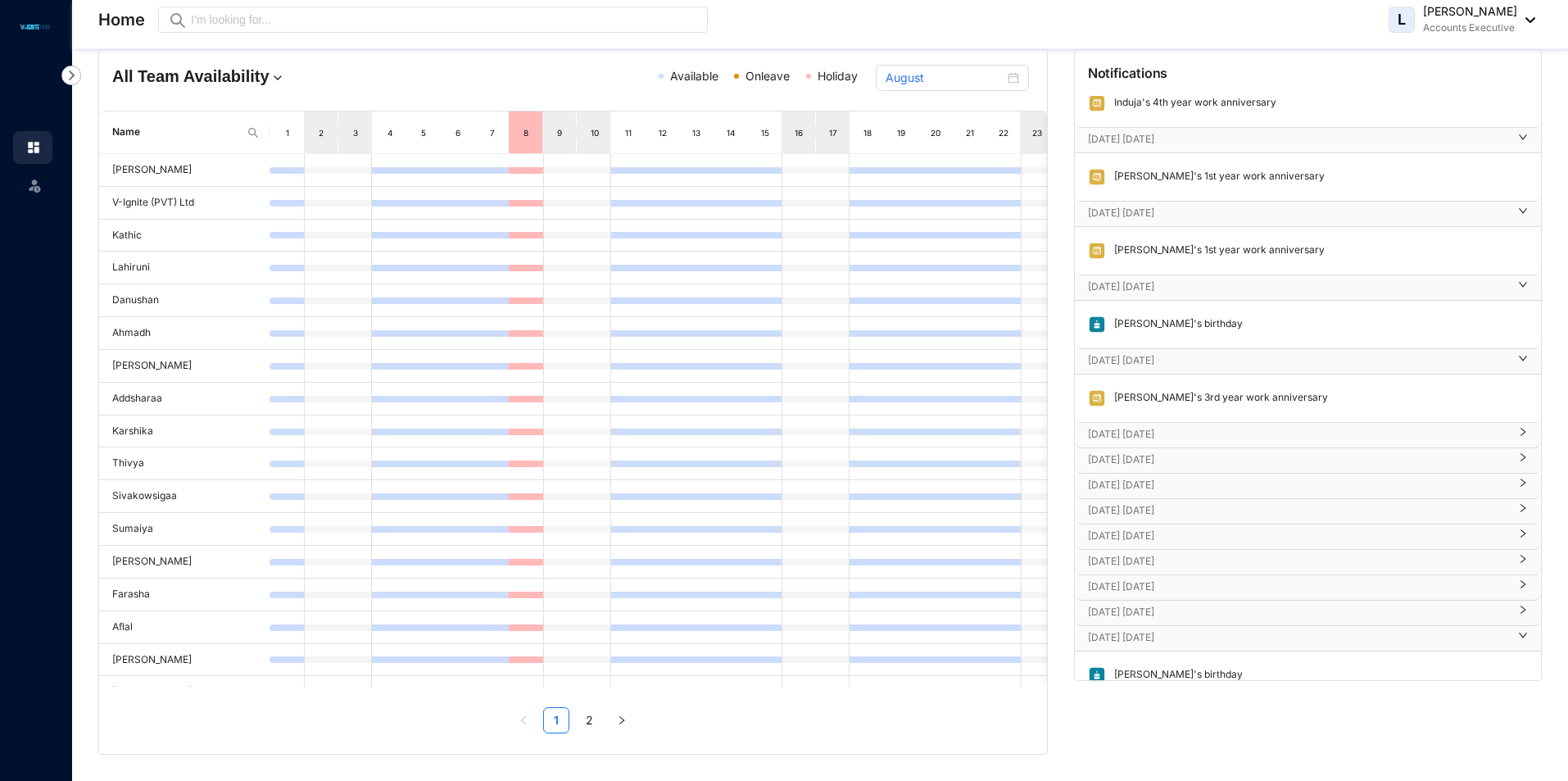
scroll to position [381, 0]
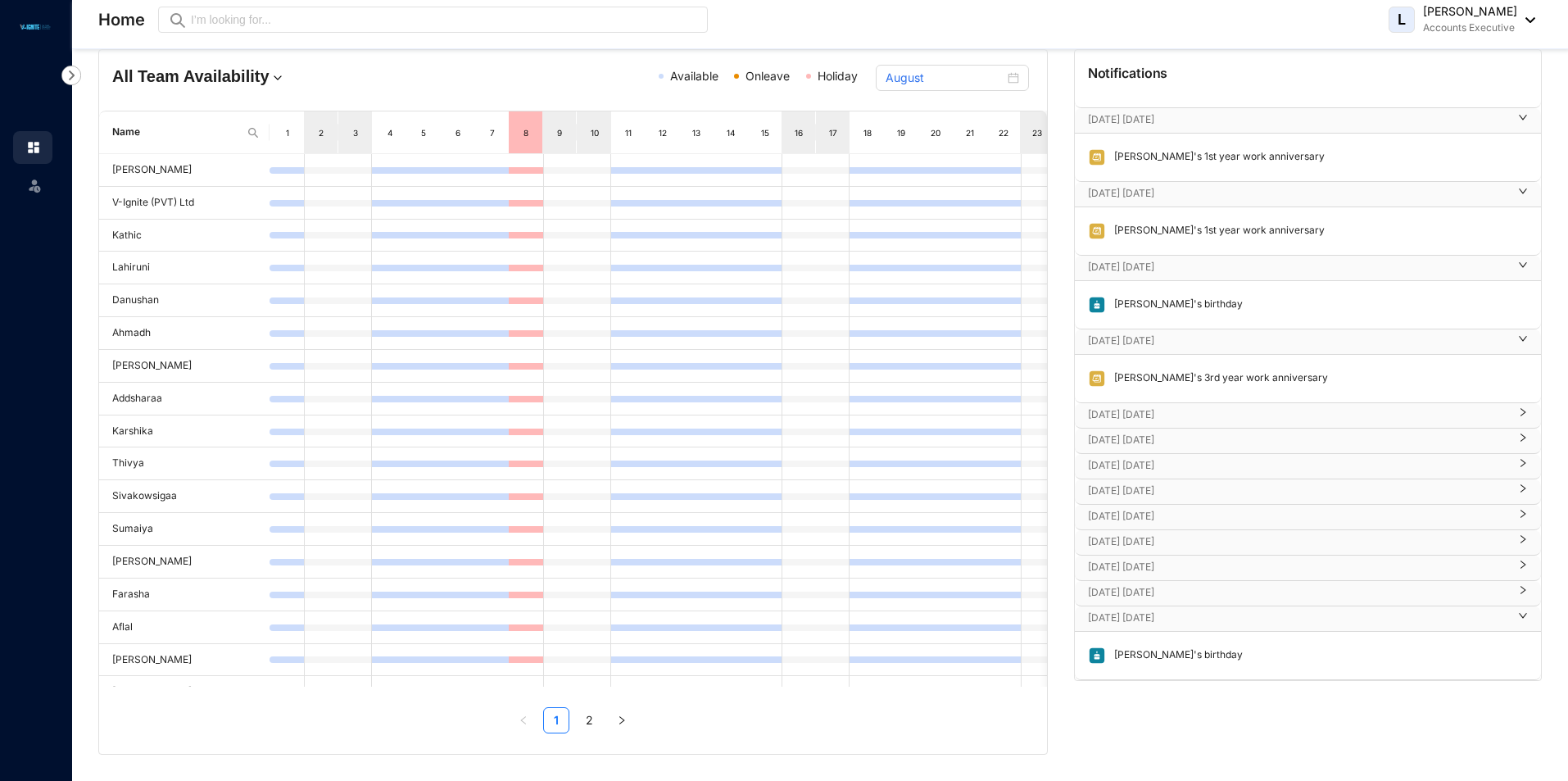
click at [1193, 614] on p "Dec 28th Sunday" at bounding box center [1298, 618] width 420 height 16
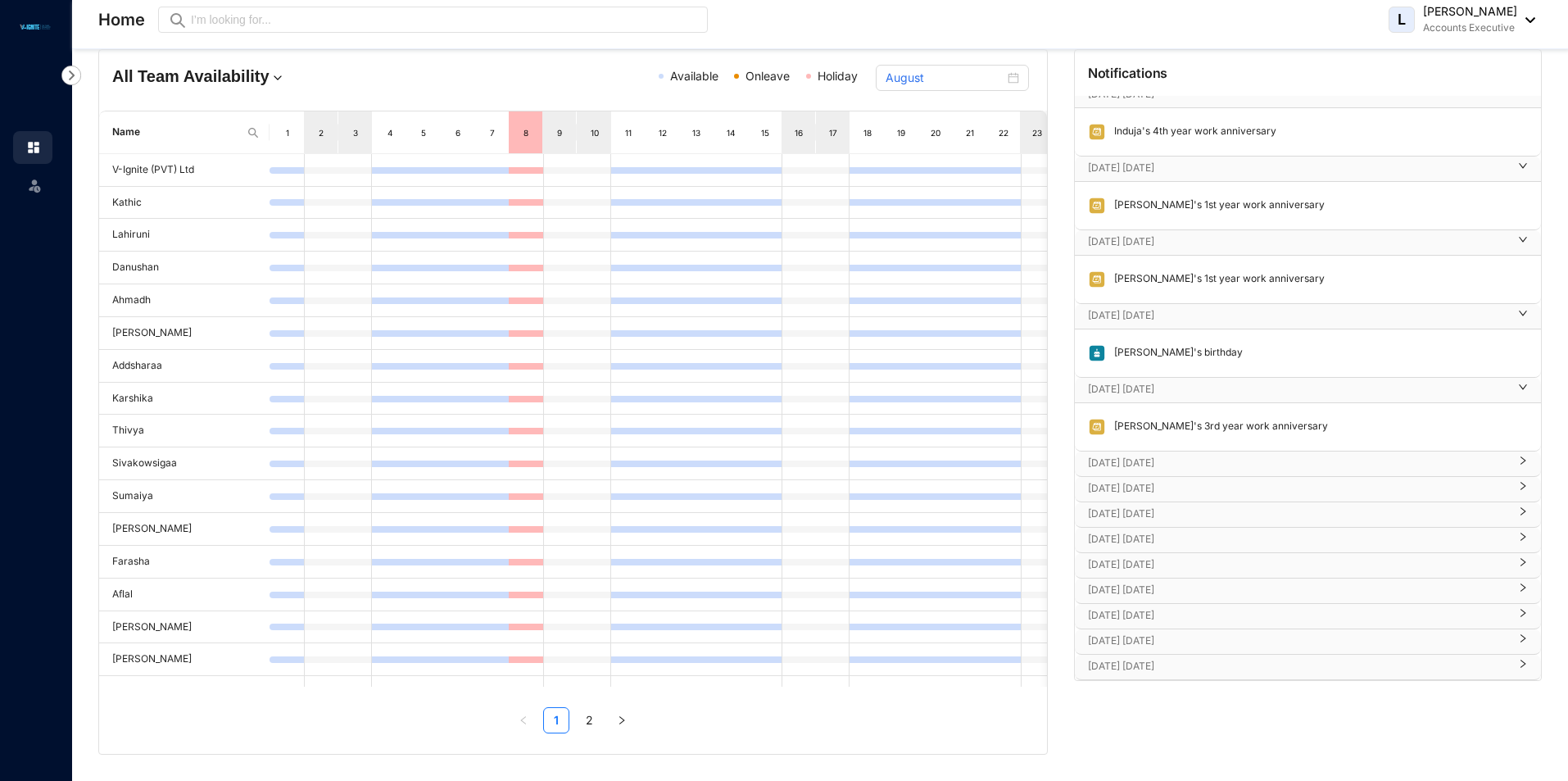
scroll to position [66, 0]
click at [140, 304] on td "Lakshika" at bounding box center [184, 300] width 170 height 33
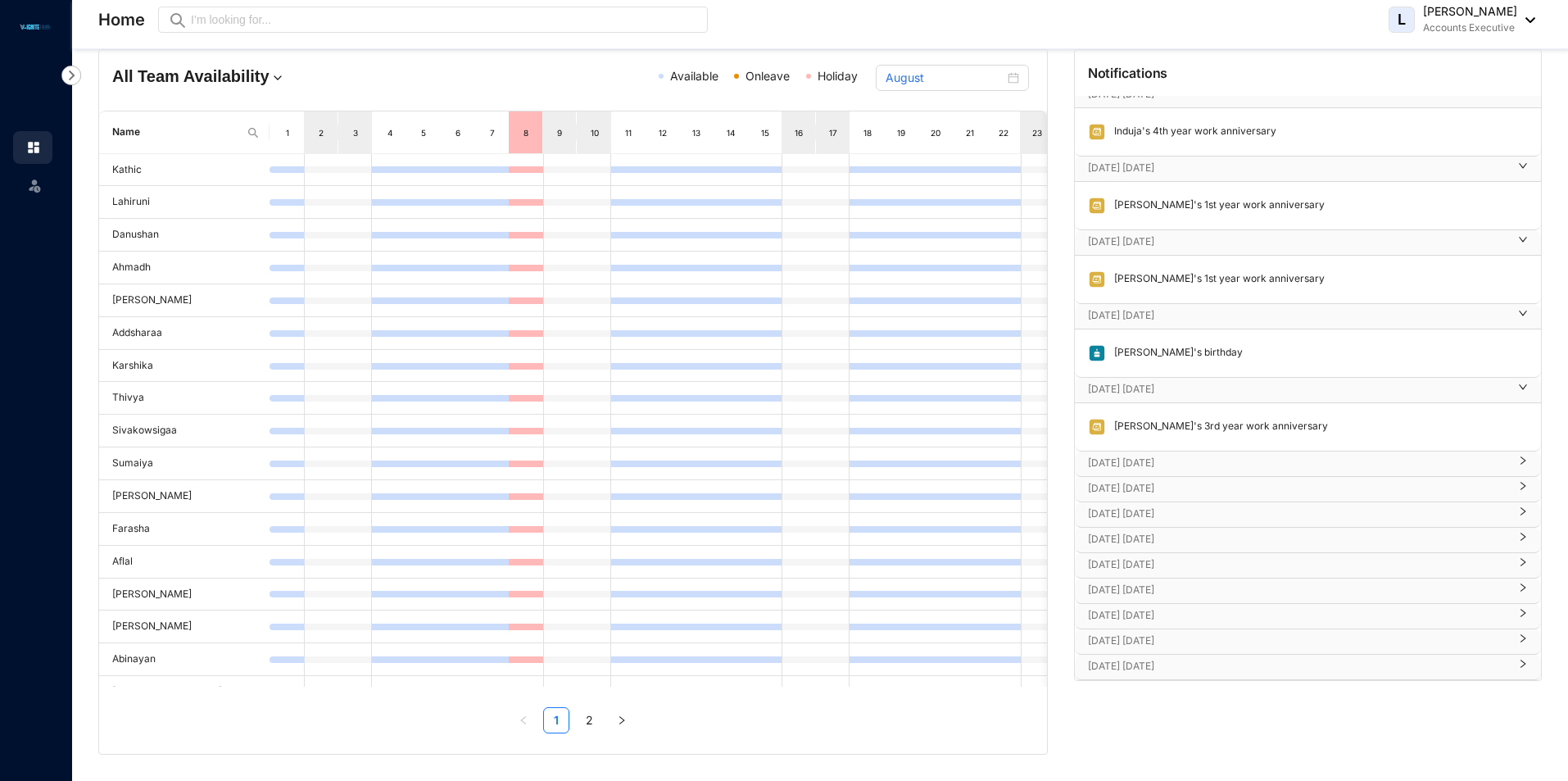
scroll to position [133, 0]
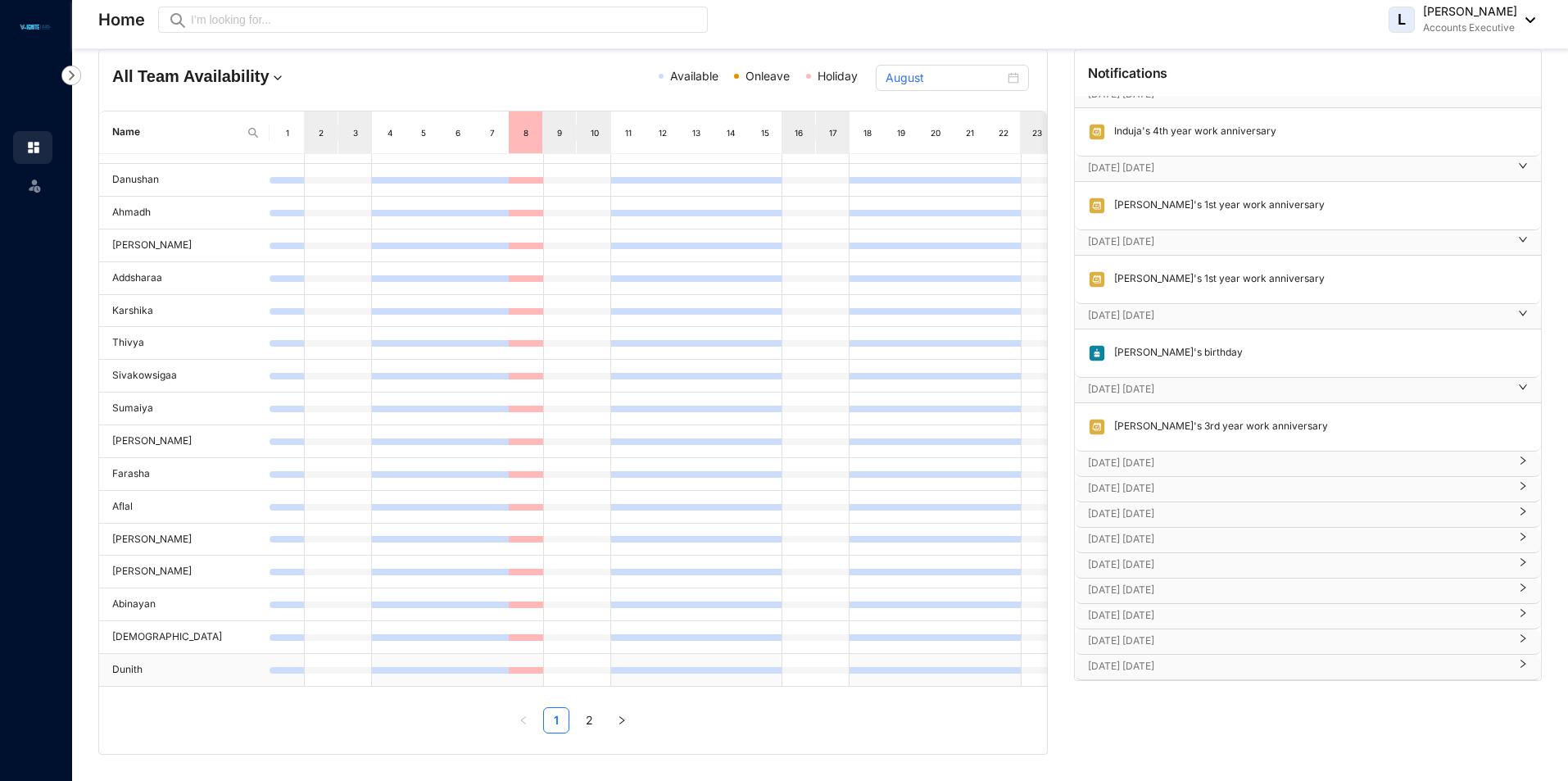
drag, startPoint x: 782, startPoint y: 687, endPoint x: 976, endPoint y: 673, distance: 194.5
click at [976, 673] on div "Name 1 2 3 4 5 6 7 8 9 10 11 12 13 14 15 16 17 18 19 20 21 22 23 24 25 26 27 28…" at bounding box center [572, 422] width 948 height 623
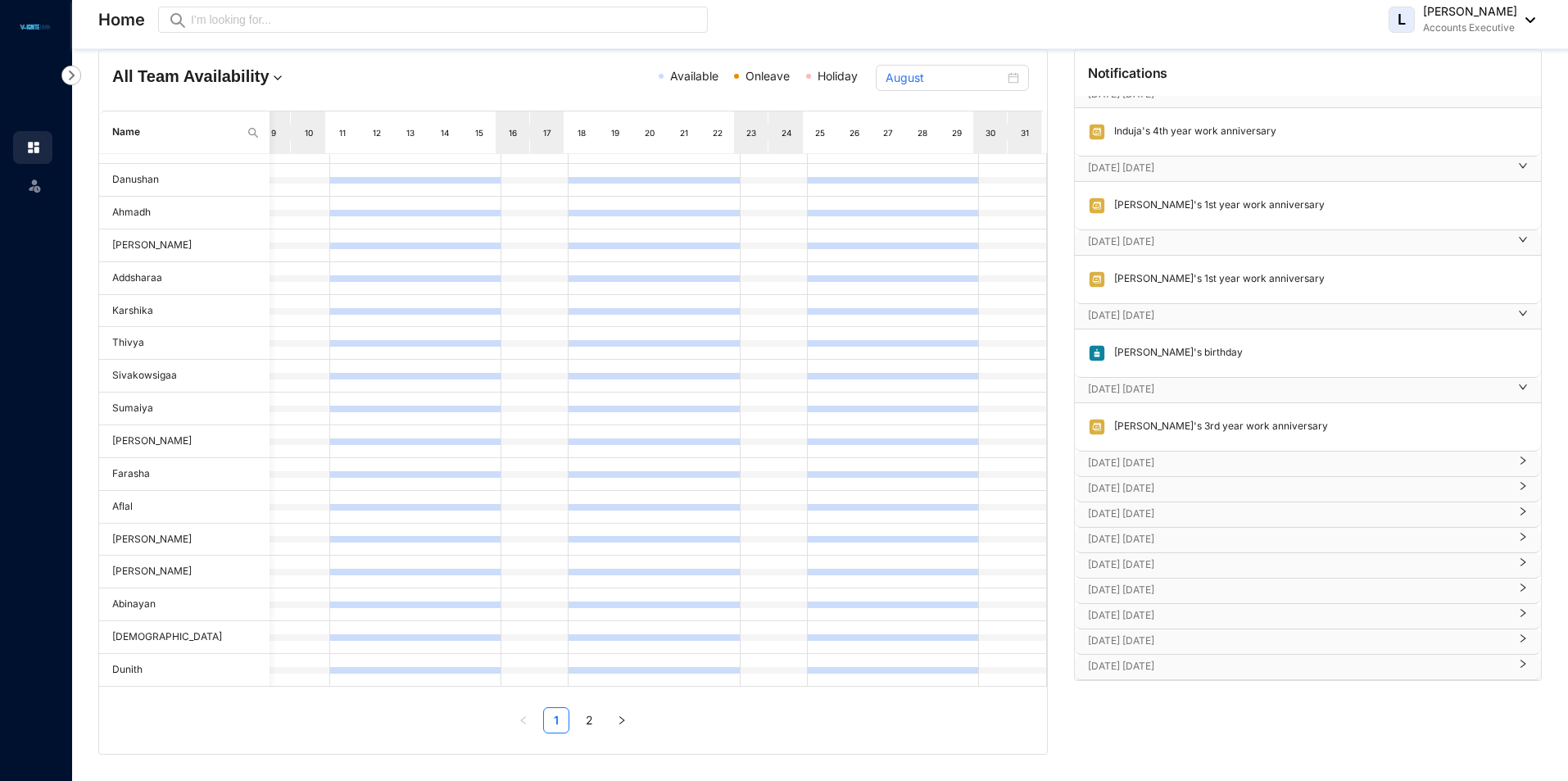
scroll to position [0, 0]
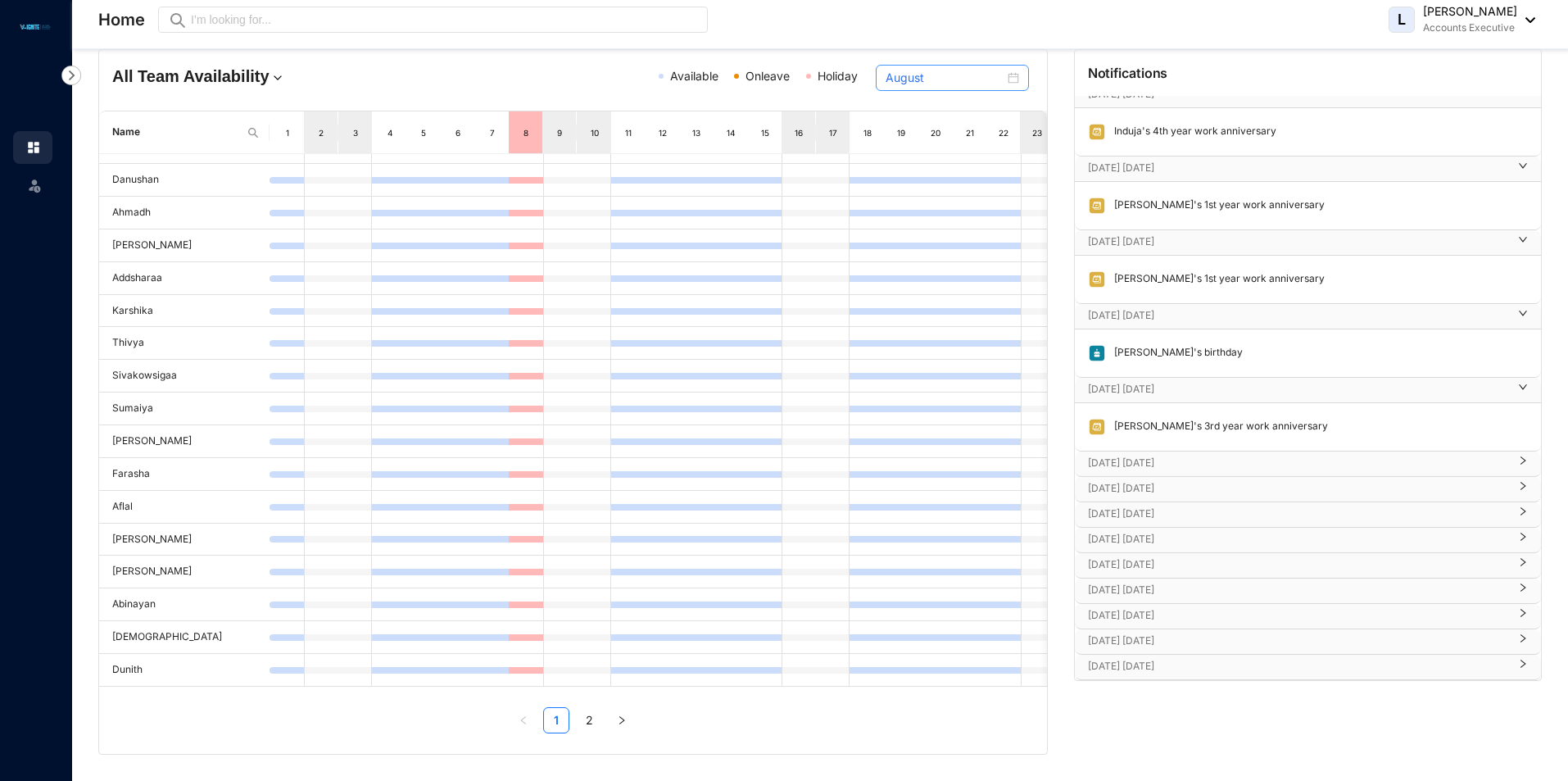
click at [1005, 75] on div "August" at bounding box center [953, 78] width 134 height 18
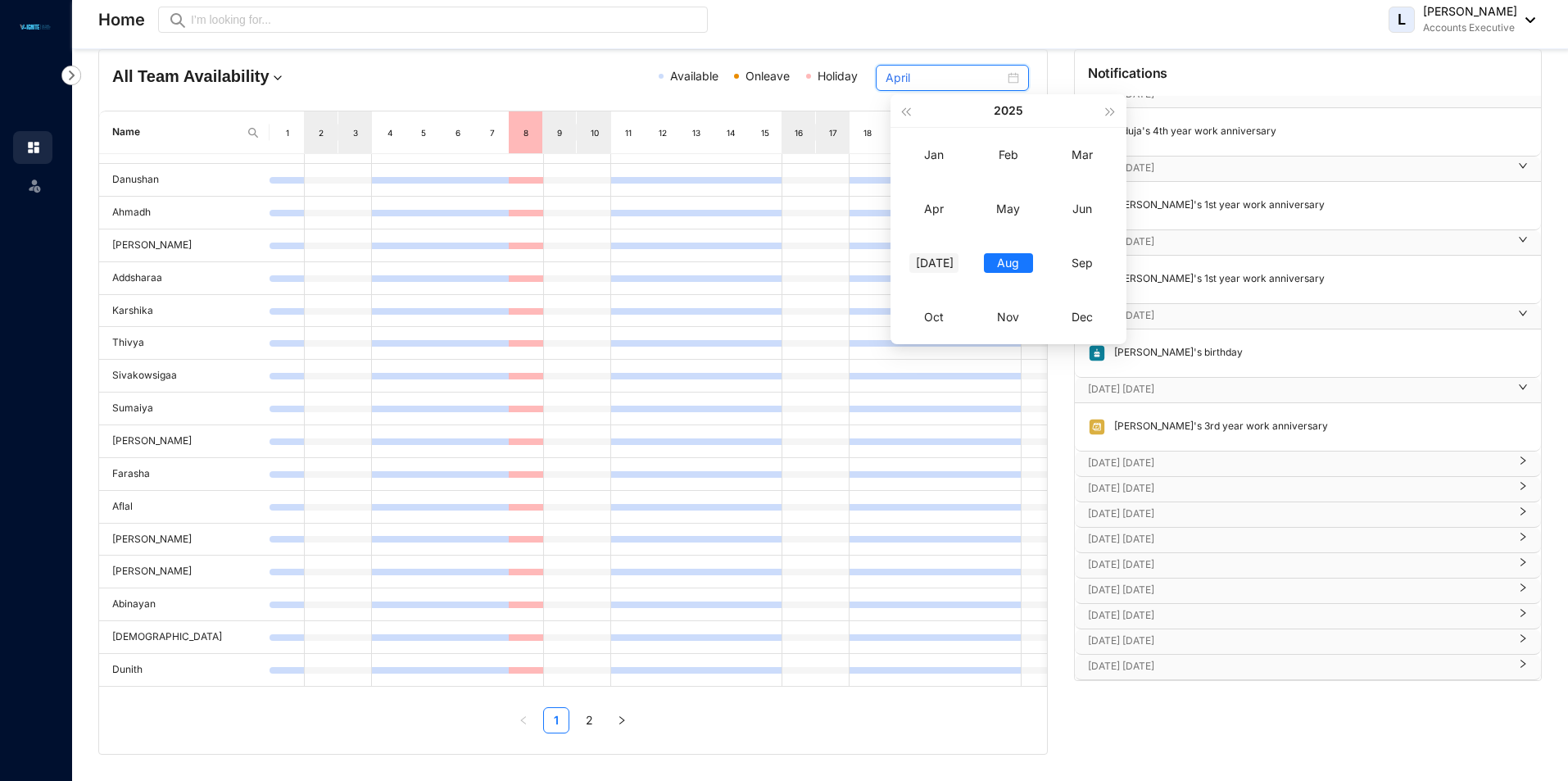
type input "July"
click at [948, 277] on td "Jul" at bounding box center [934, 263] width 74 height 54
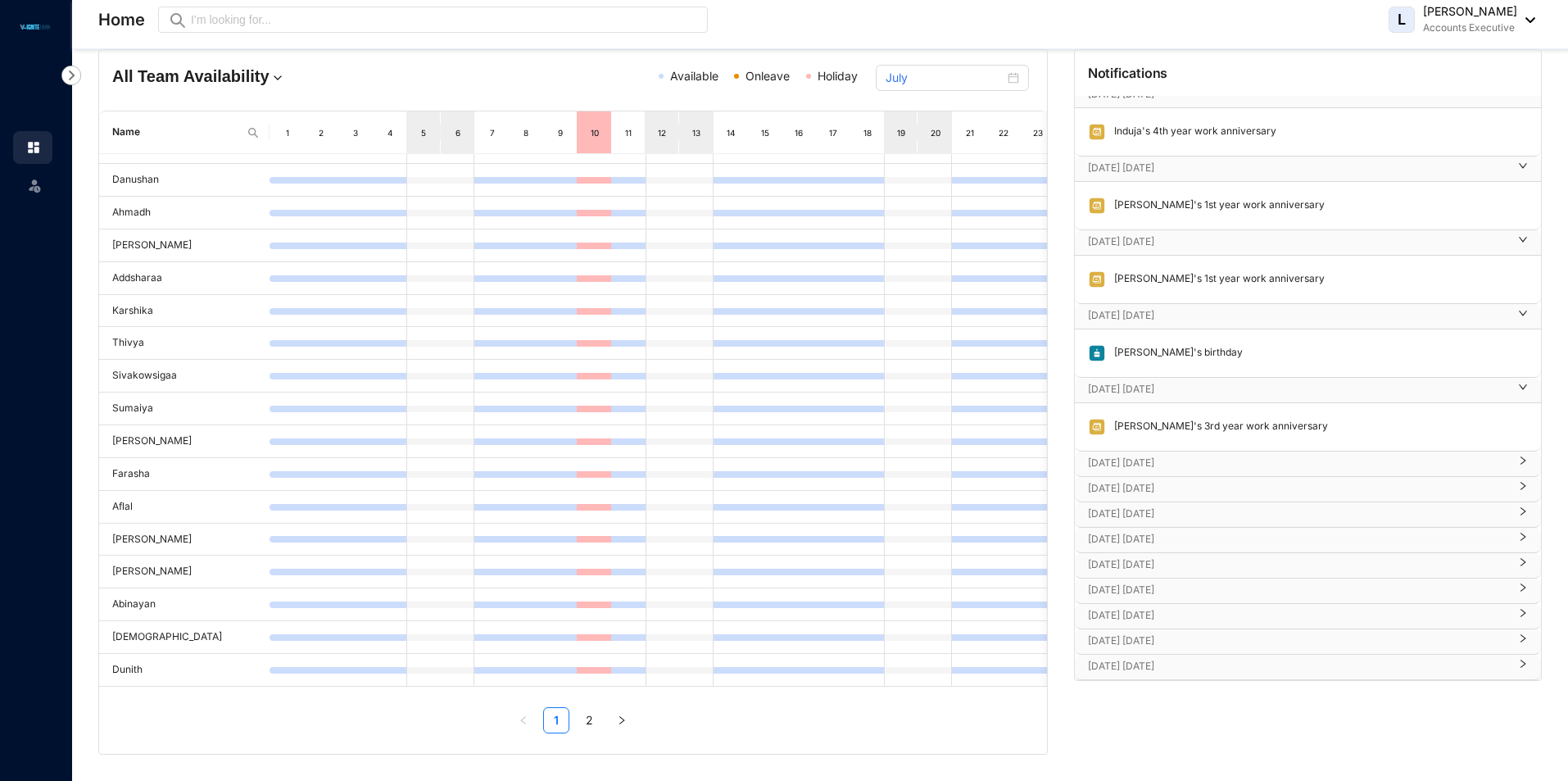
click at [696, 77] on span "Available" at bounding box center [694, 75] width 49 height 14
click at [191, 80] on h4 "All Team Availability" at bounding box center [266, 76] width 307 height 23
click at [180, 134] on div "Accounts" at bounding box center [187, 139] width 121 height 16
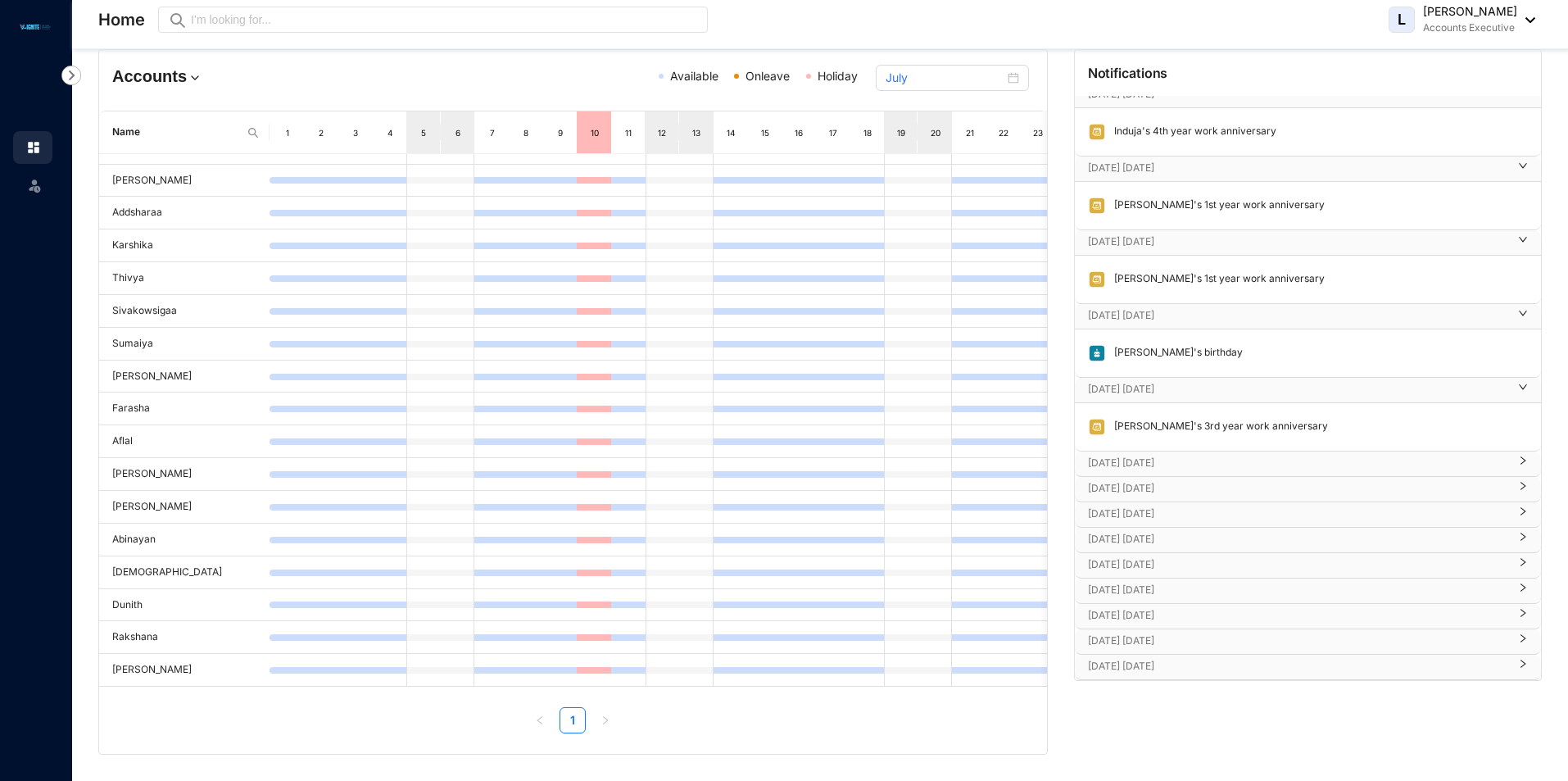
scroll to position [67, 0]
click at [171, 74] on h4 "Accounts" at bounding box center [266, 76] width 307 height 23
click at [164, 175] on div "Admin" at bounding box center [187, 171] width 121 height 16
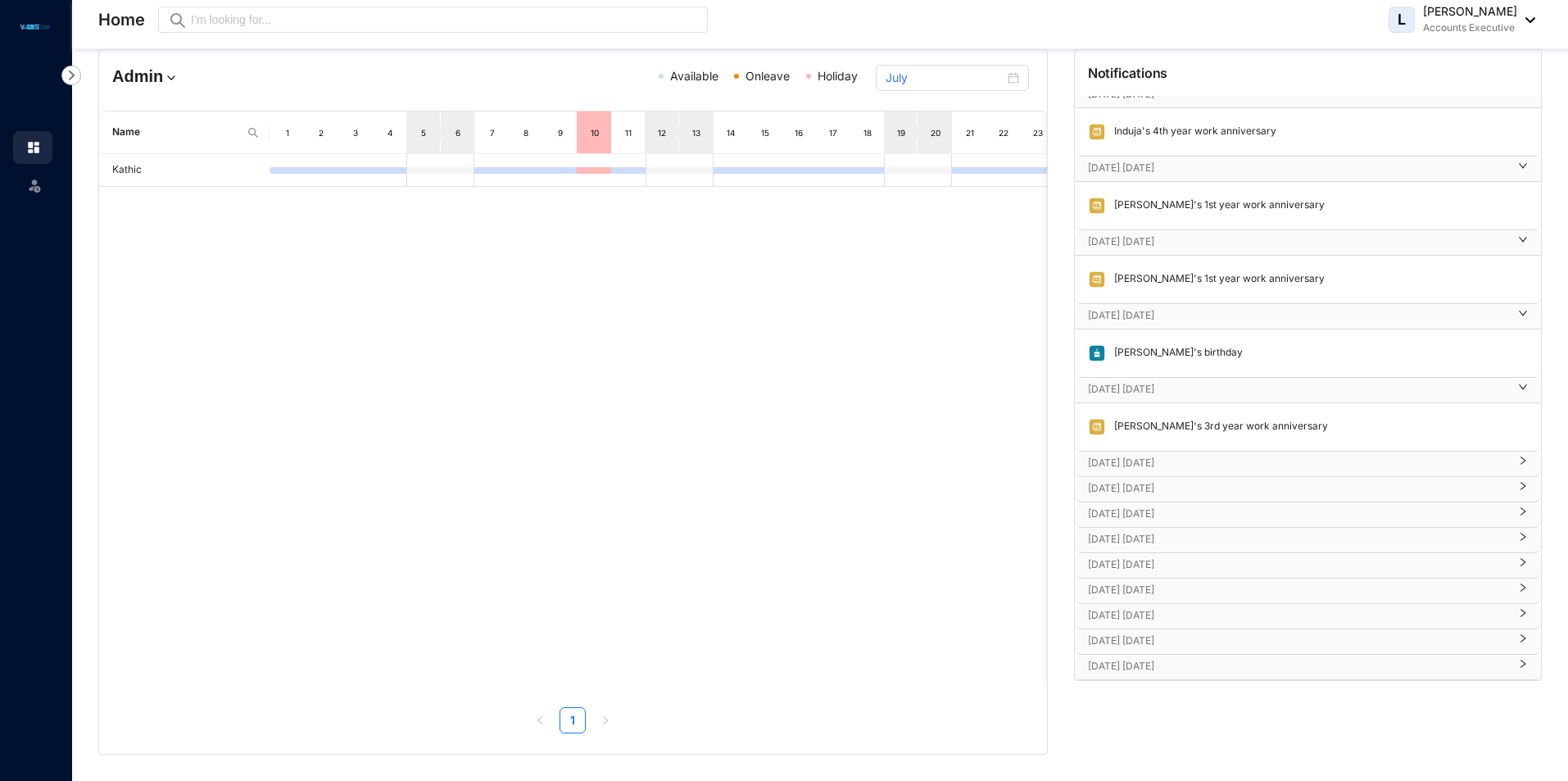
scroll to position [0, 0]
click at [158, 67] on h4 "Admin" at bounding box center [266, 76] width 307 height 23
click at [183, 196] on div "HR" at bounding box center [187, 203] width 121 height 16
click at [139, 81] on img at bounding box center [145, 78] width 16 height 16
click at [159, 114] on div "All Team Availability" at bounding box center [187, 107] width 121 height 16
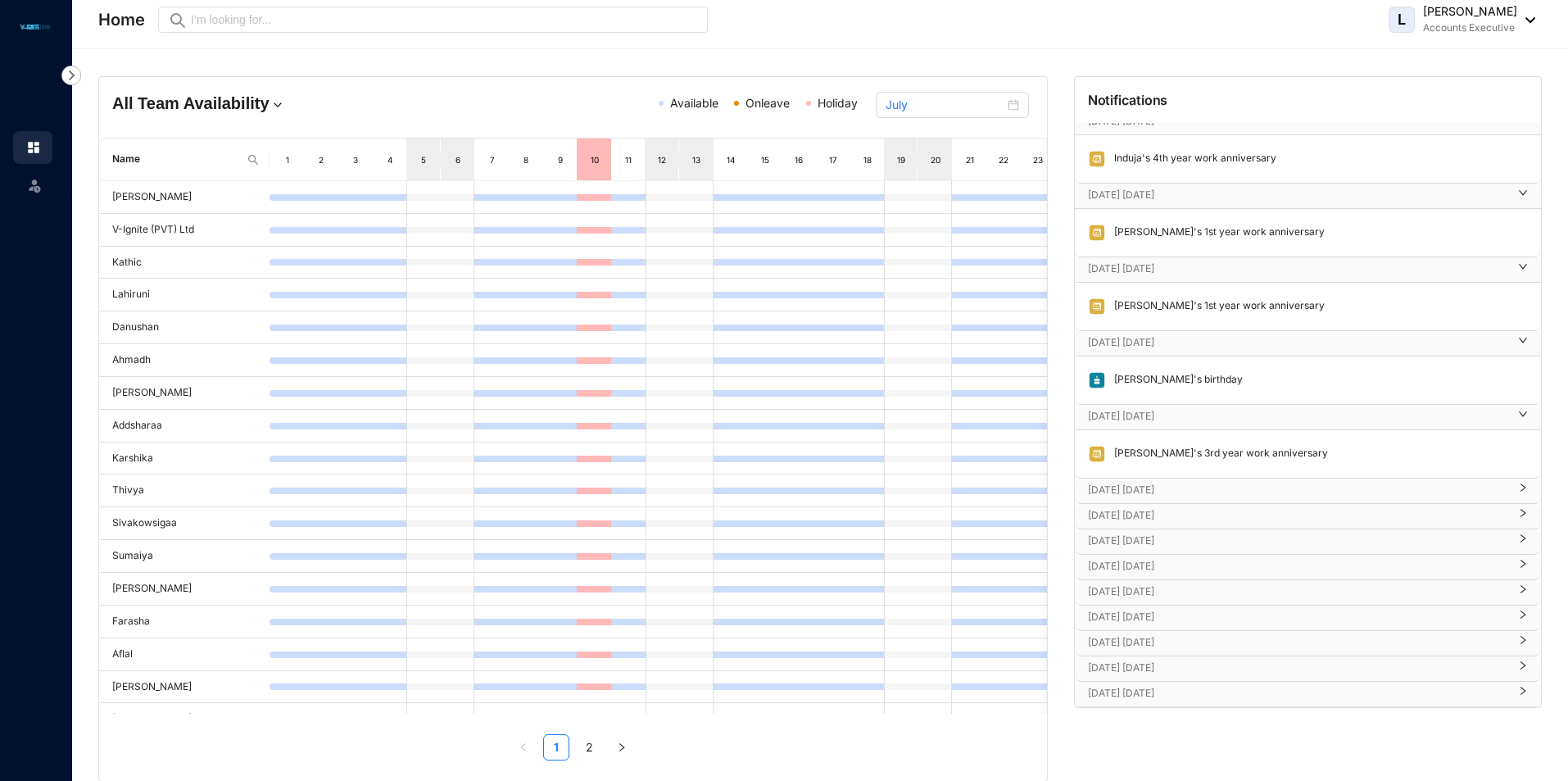
click at [43, 188] on div "Leave" at bounding box center [32, 181] width 39 height 36
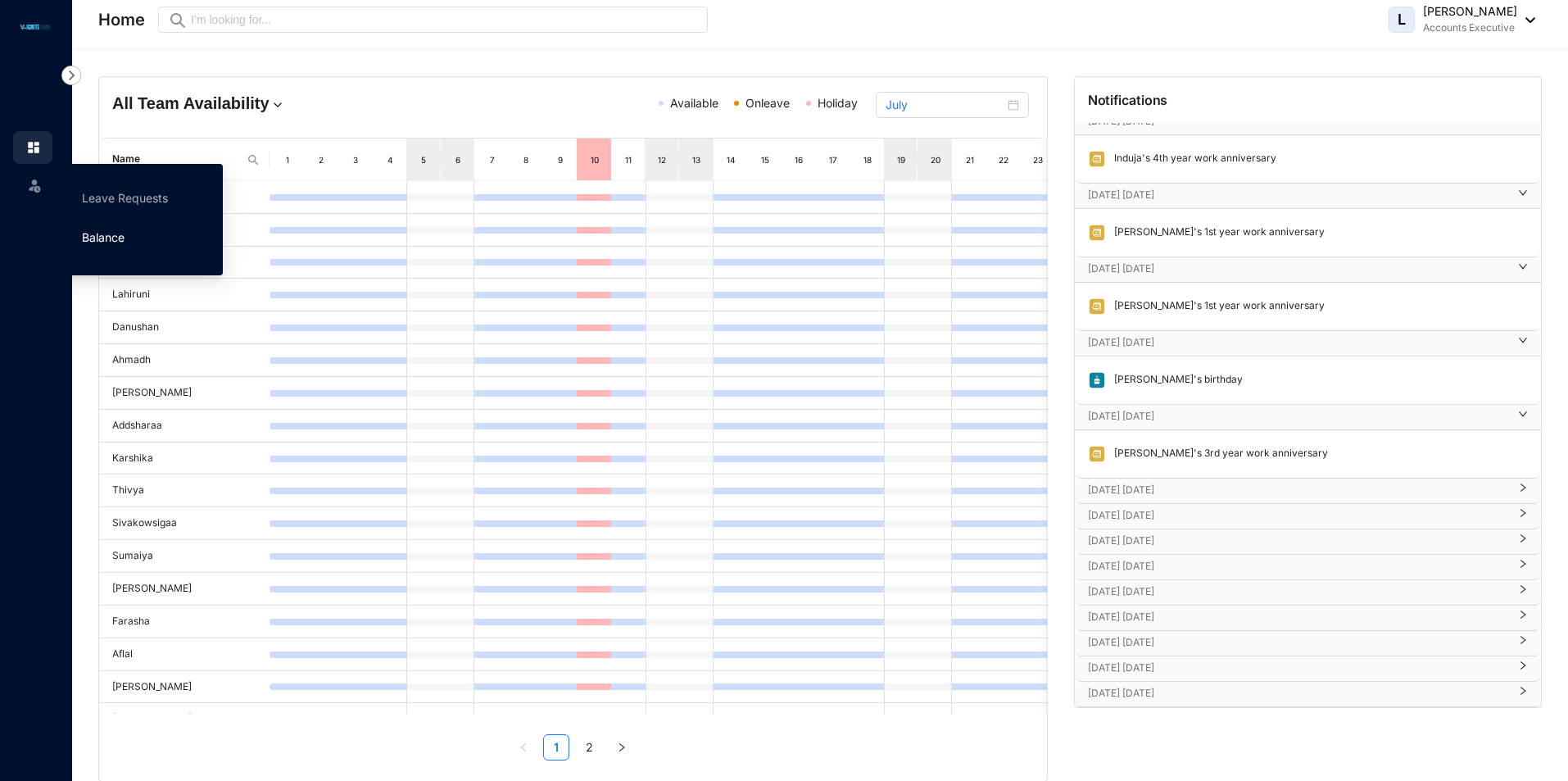
click at [106, 241] on link "Balance" at bounding box center [103, 236] width 43 height 14
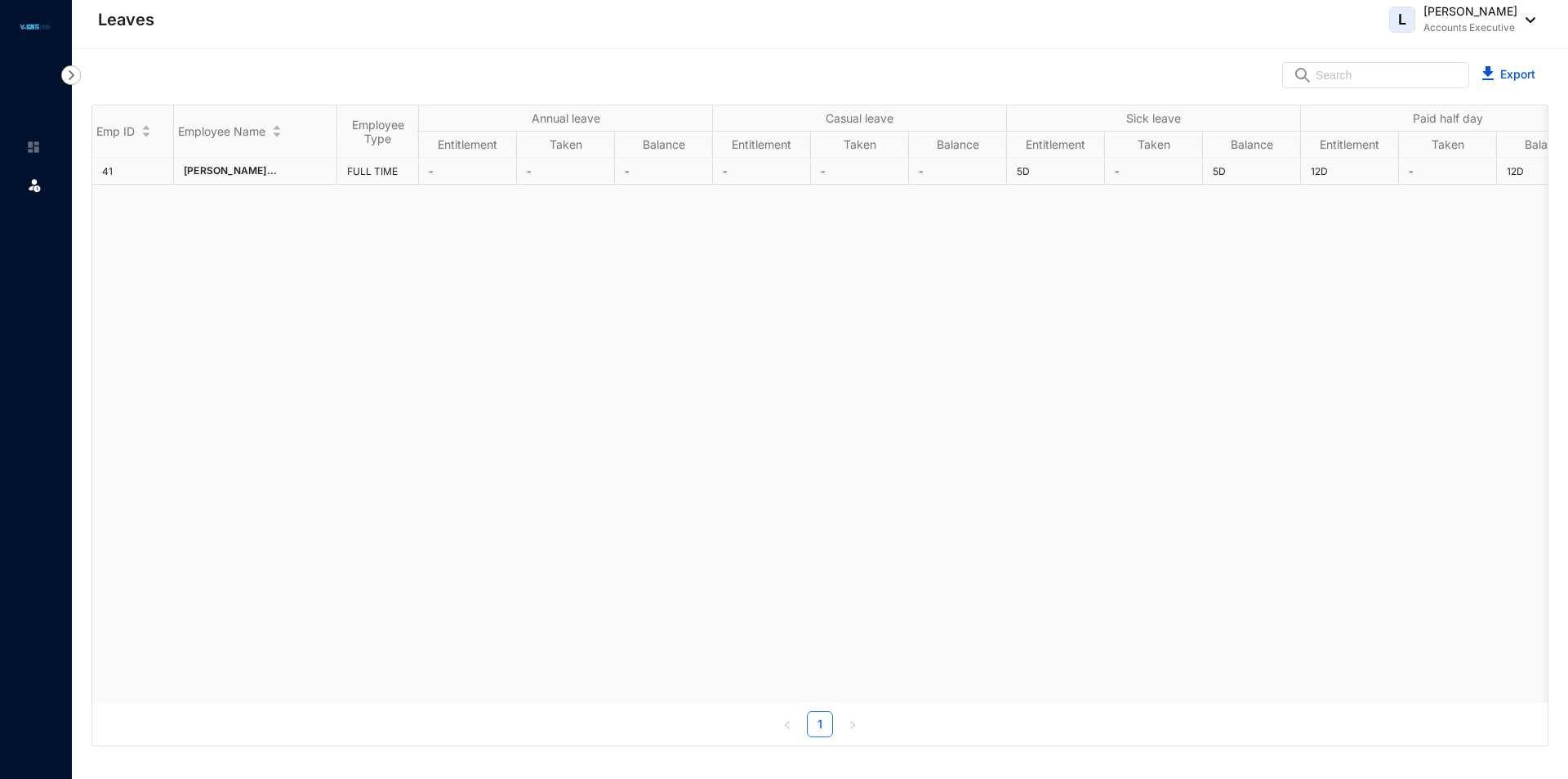
click at [314, 172] on p "Lakshika Ramakrishna..." at bounding box center [255, 171] width 143 height 16
click at [464, 169] on td "-" at bounding box center [467, 172] width 98 height 27
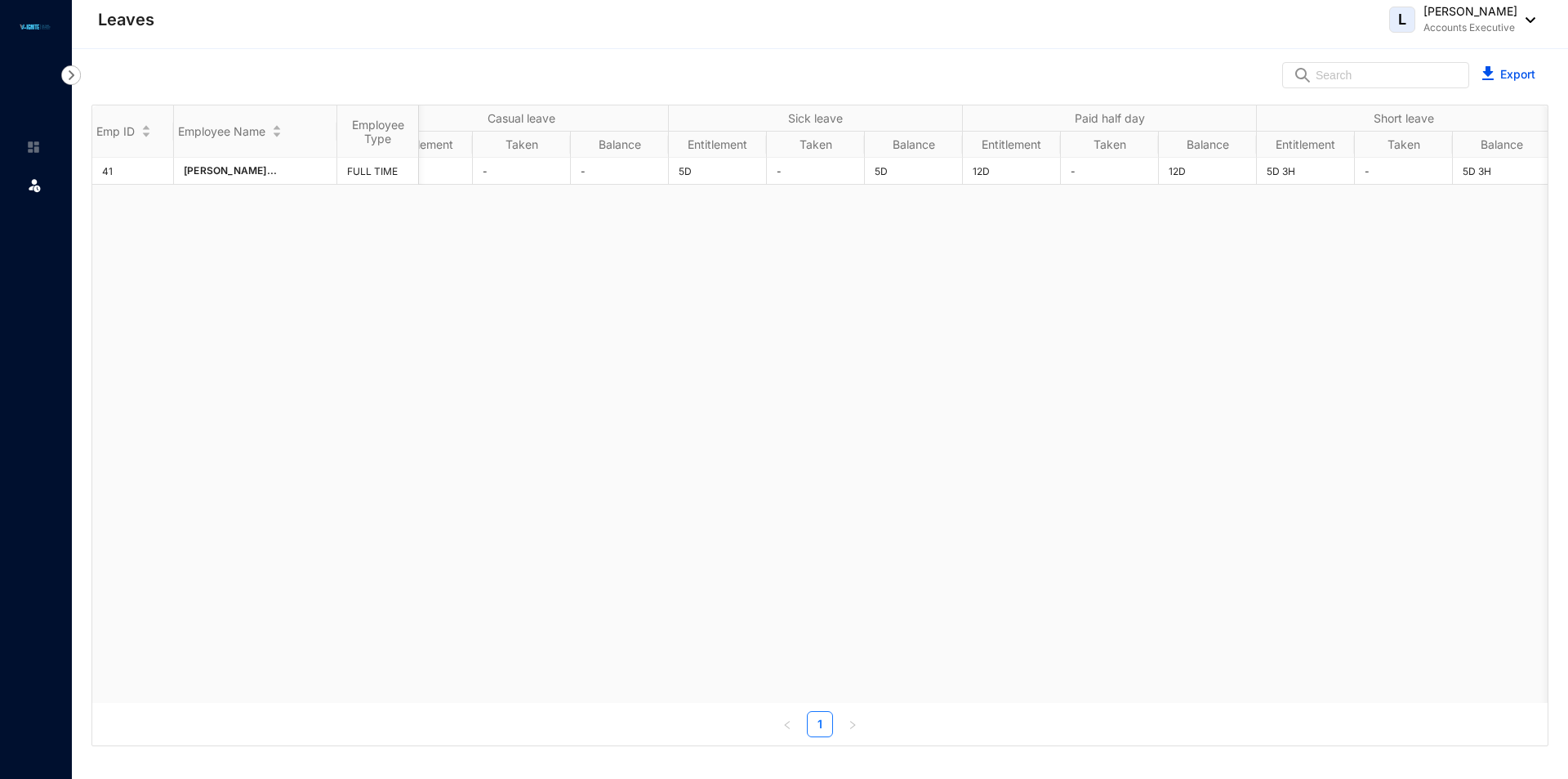
click at [1422, 685] on div "41 Lakshika Ramakrishna... FULL TIME - - - - - - 5D - 5D 12D - 12D 5D 3H - 5D 3H" at bounding box center [820, 430] width 1455 height 545
click at [26, 138] on div at bounding box center [34, 139] width 15 height 15
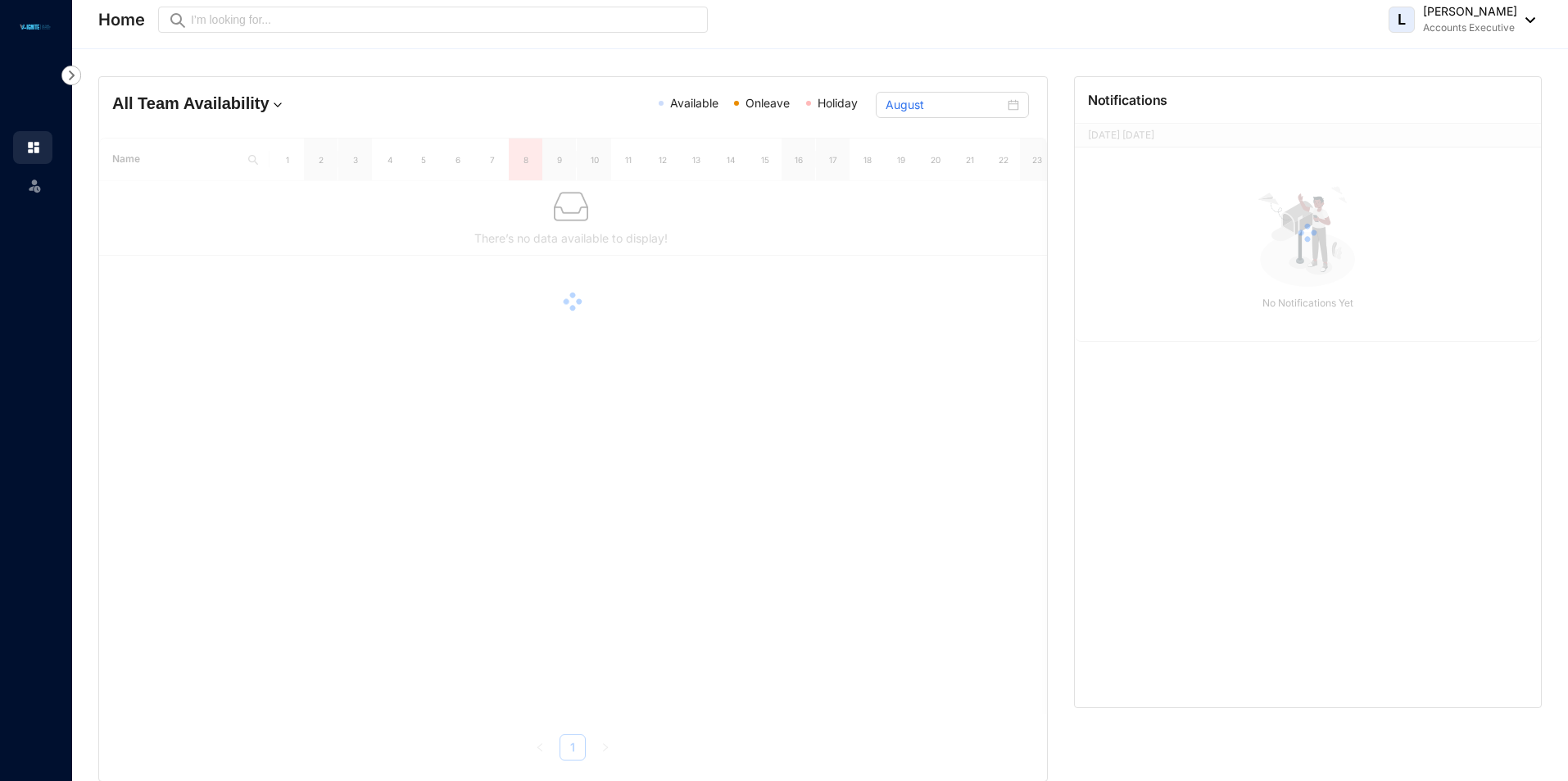
click at [24, 27] on img at bounding box center [35, 27] width 37 height 10
